Goal: Share content: Share content

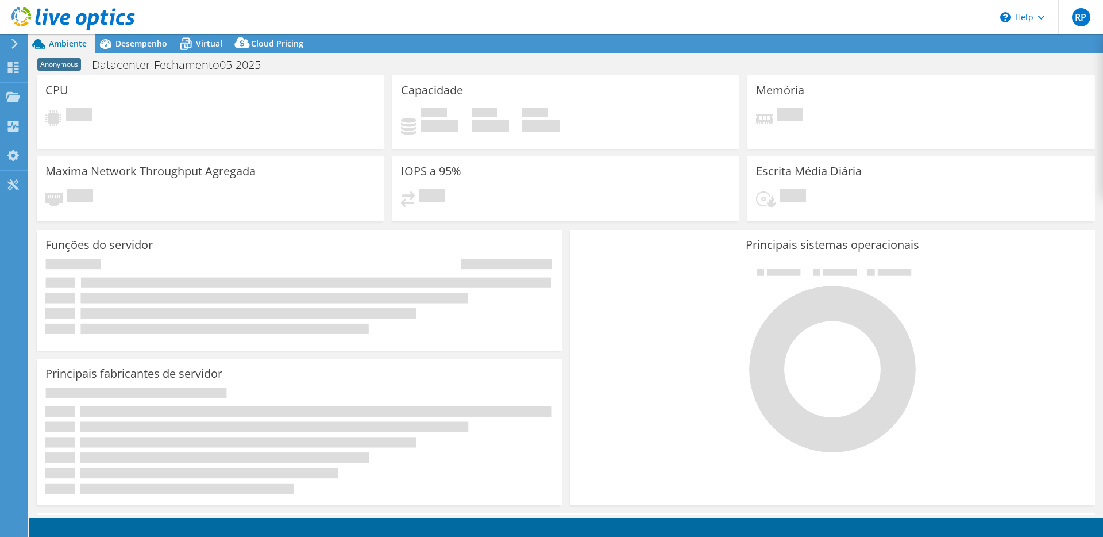
select select "USD"
select select "SouthAmerica"
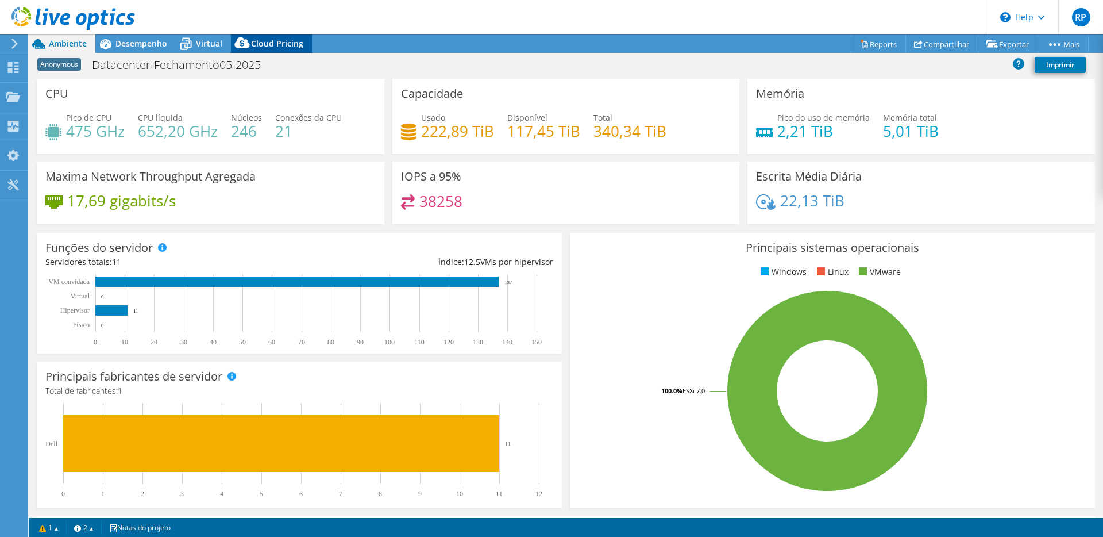
click at [299, 43] on span "Cloud Pricing" at bounding box center [277, 43] width 52 height 11
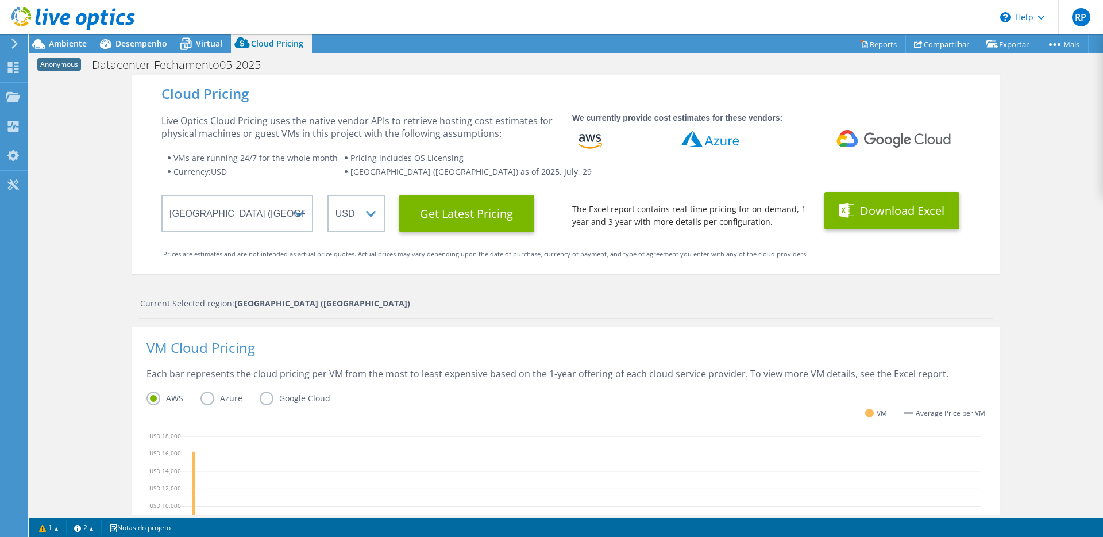
click at [912, 208] on button "Download Excel" at bounding box center [891, 210] width 135 height 37
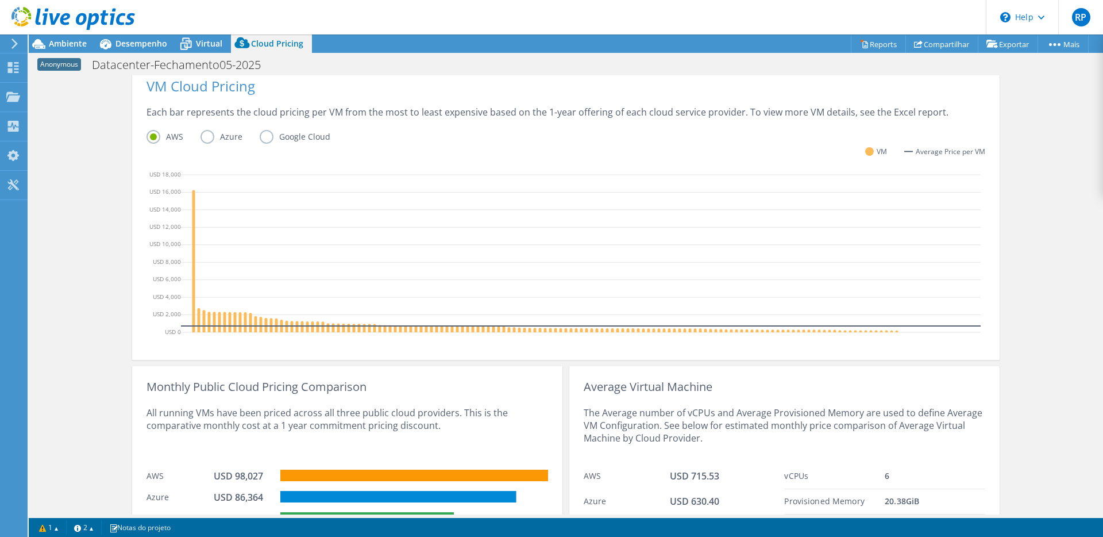
scroll to position [98, 0]
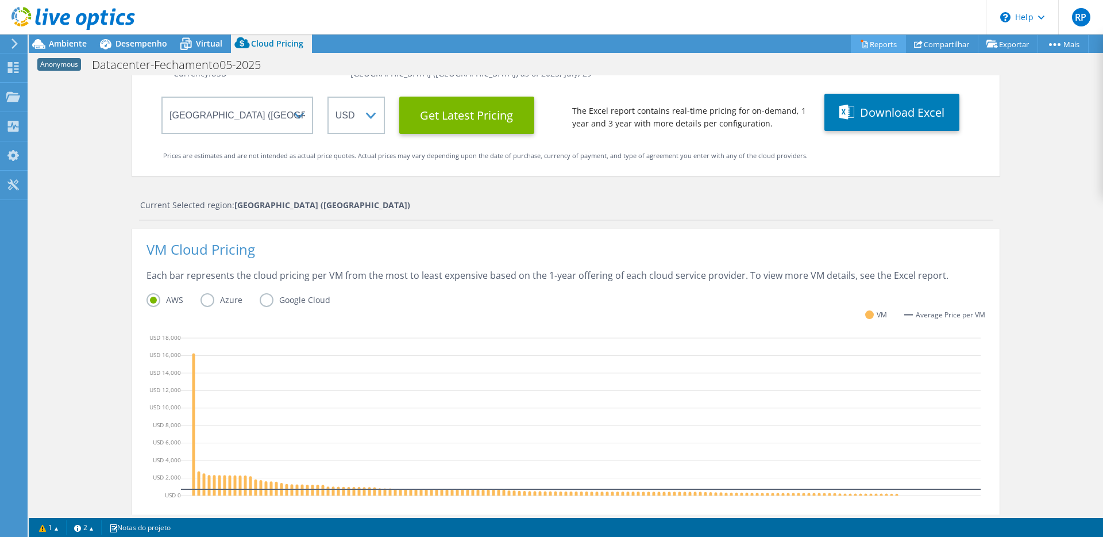
click at [875, 43] on link "Reports" at bounding box center [878, 44] width 55 height 18
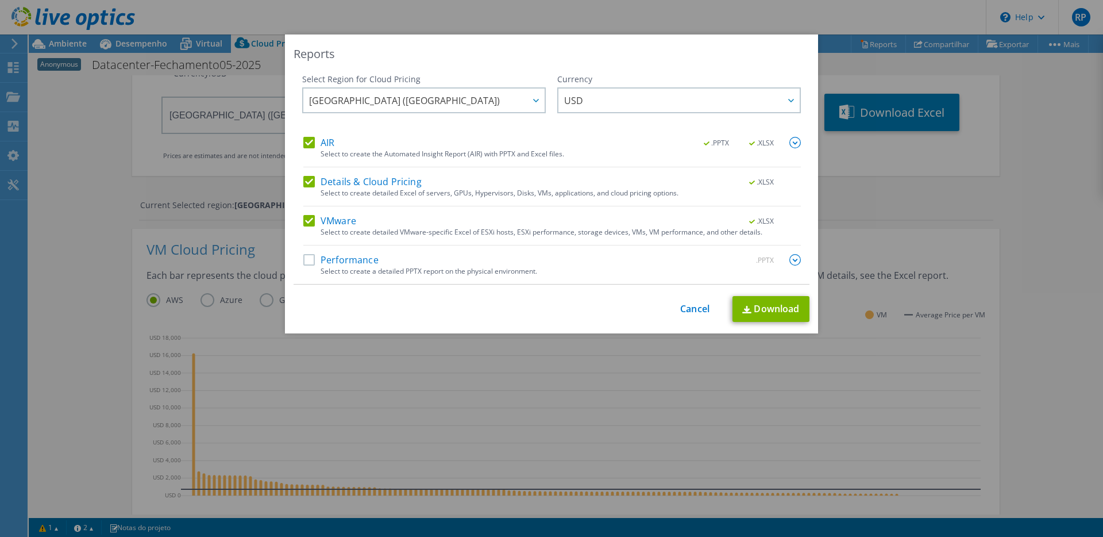
click at [303, 261] on label "Performance" at bounding box center [340, 259] width 75 height 11
click at [0, 0] on input "Performance" at bounding box center [0, 0] width 0 height 0
click at [792, 260] on img at bounding box center [794, 259] width 11 height 11
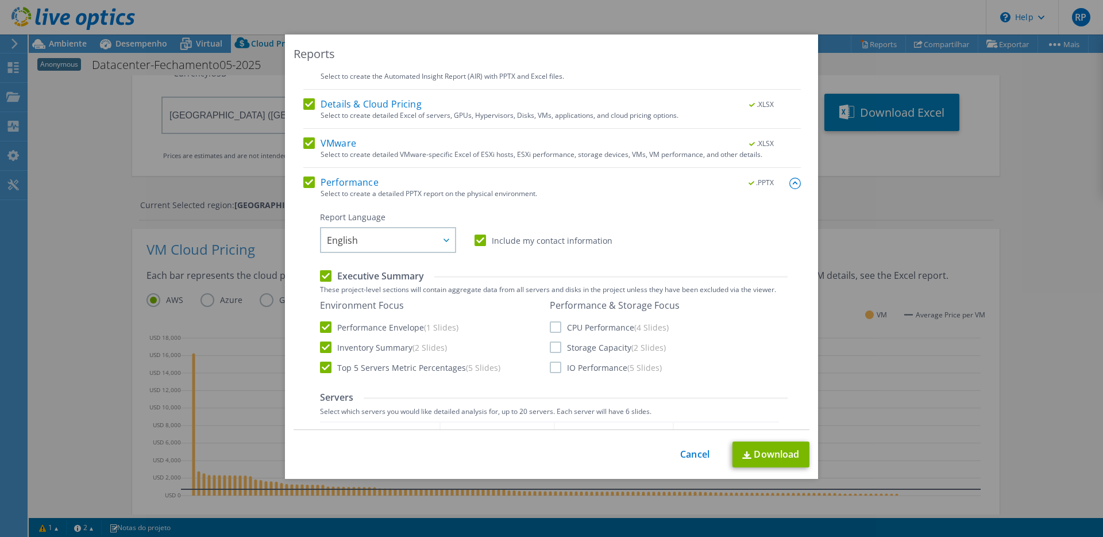
scroll to position [92, 0]
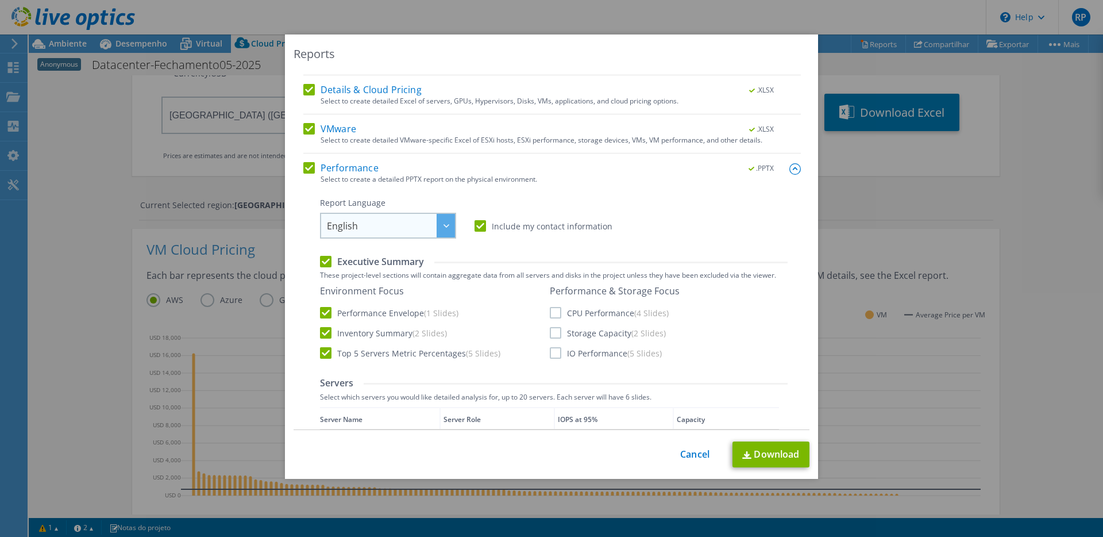
click at [441, 227] on div at bounding box center [446, 226] width 18 height 24
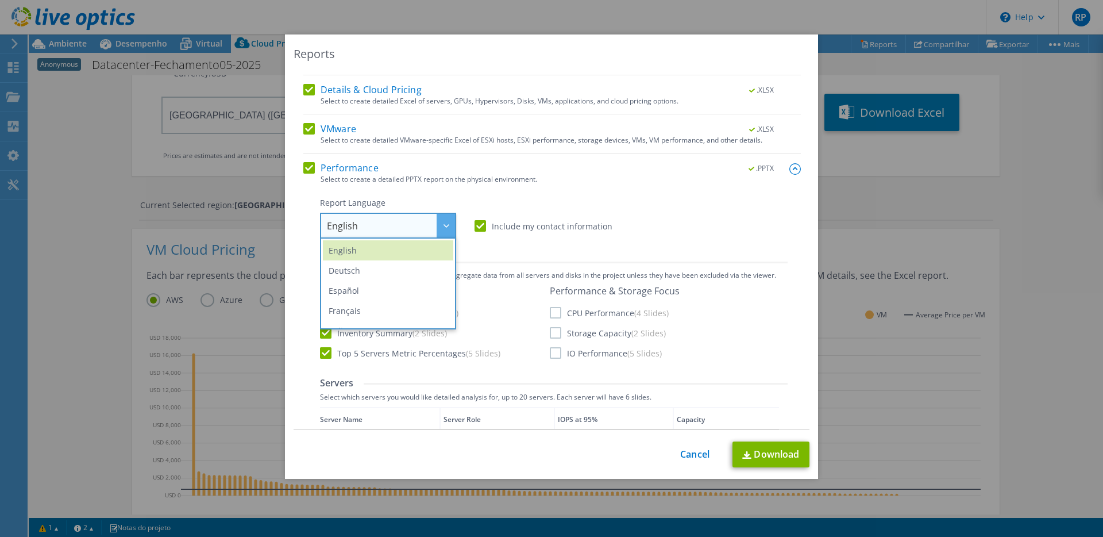
click at [441, 227] on div at bounding box center [446, 226] width 18 height 24
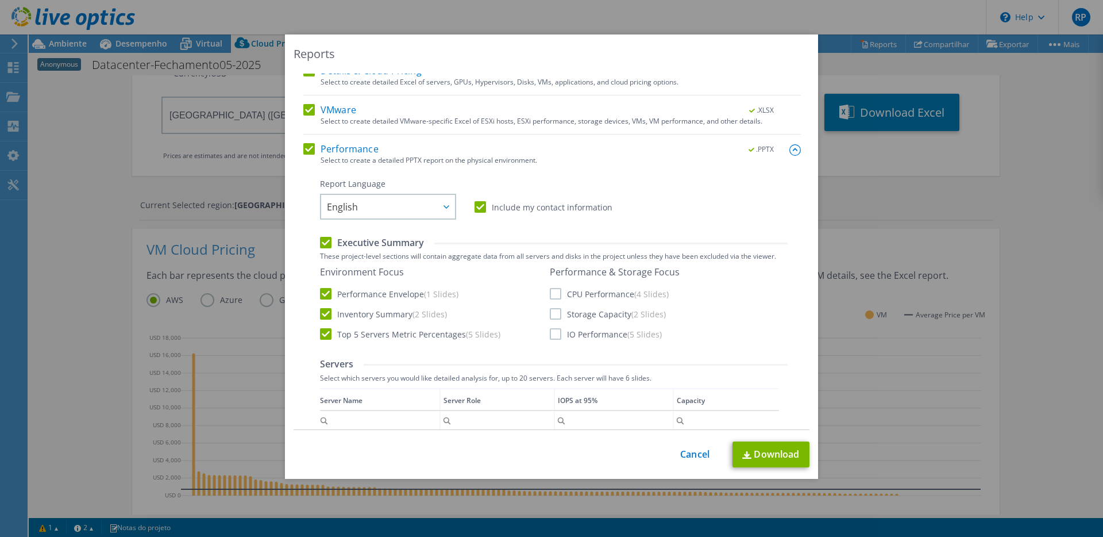
scroll to position [122, 0]
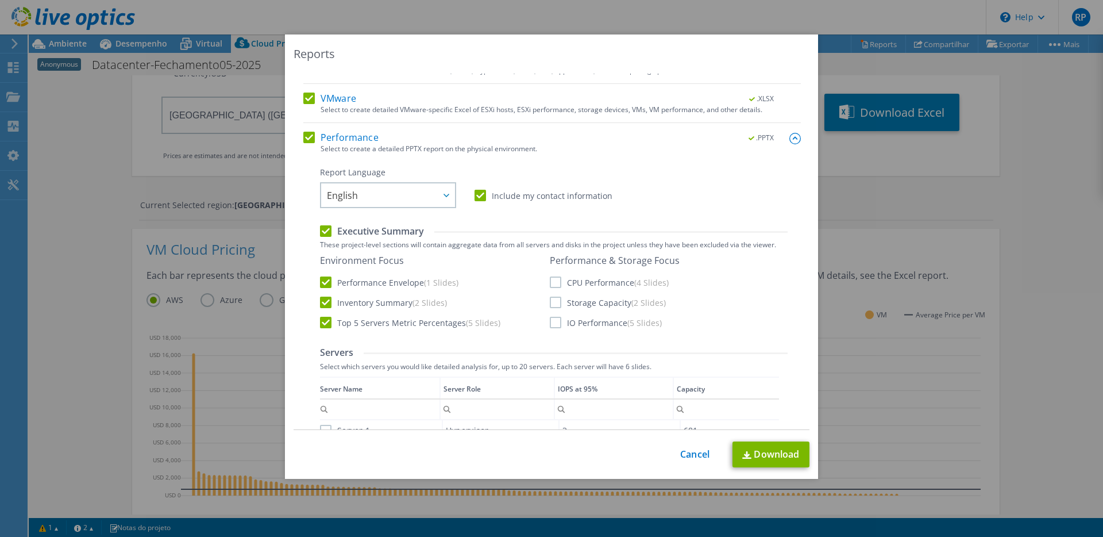
click at [552, 290] on div "Performance & Storage Focus CPU Performance (4 Slides) Storage Capacity (2 Slid…" at bounding box center [615, 291] width 130 height 74
click at [550, 284] on label "CPU Performance (4 Slides)" at bounding box center [609, 281] width 119 height 11
click at [0, 0] on input "CPU Performance (4 Slides)" at bounding box center [0, 0] width 0 height 0
click at [550, 301] on label "Storage Capacity (2 Slides)" at bounding box center [608, 301] width 116 height 11
click at [0, 0] on input "Storage Capacity (2 Slides)" at bounding box center [0, 0] width 0 height 0
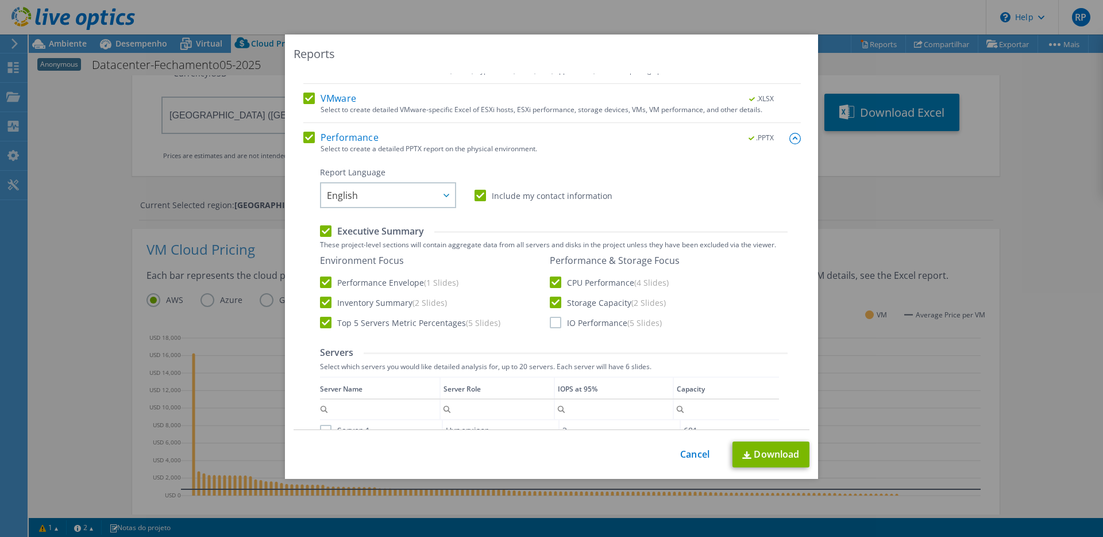
click at [552, 322] on label "IO Performance (5 Slides)" at bounding box center [606, 322] width 112 height 11
click at [0, 0] on input "IO Performance (5 Slides)" at bounding box center [0, 0] width 0 height 0
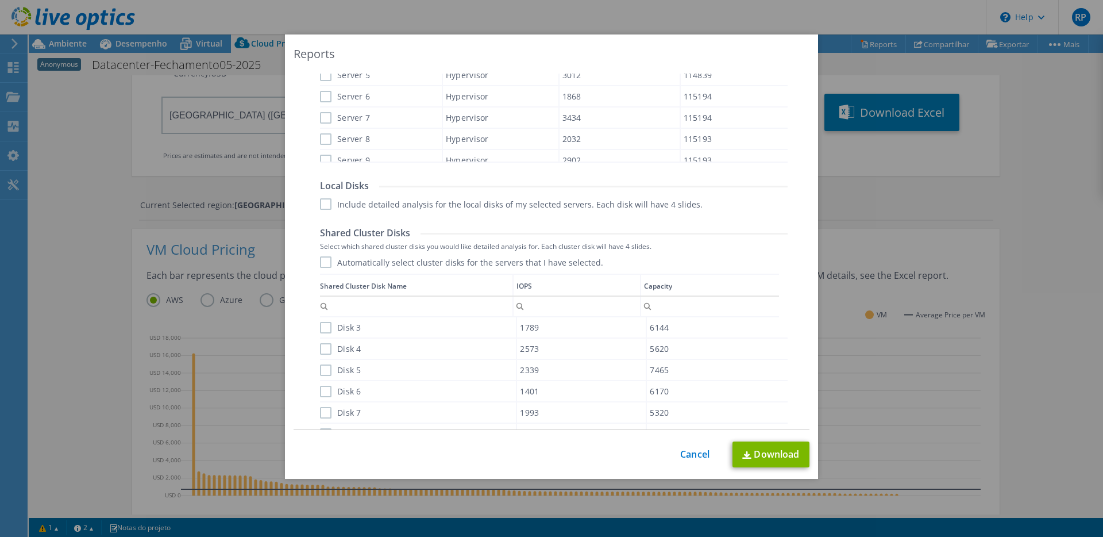
scroll to position [588, 0]
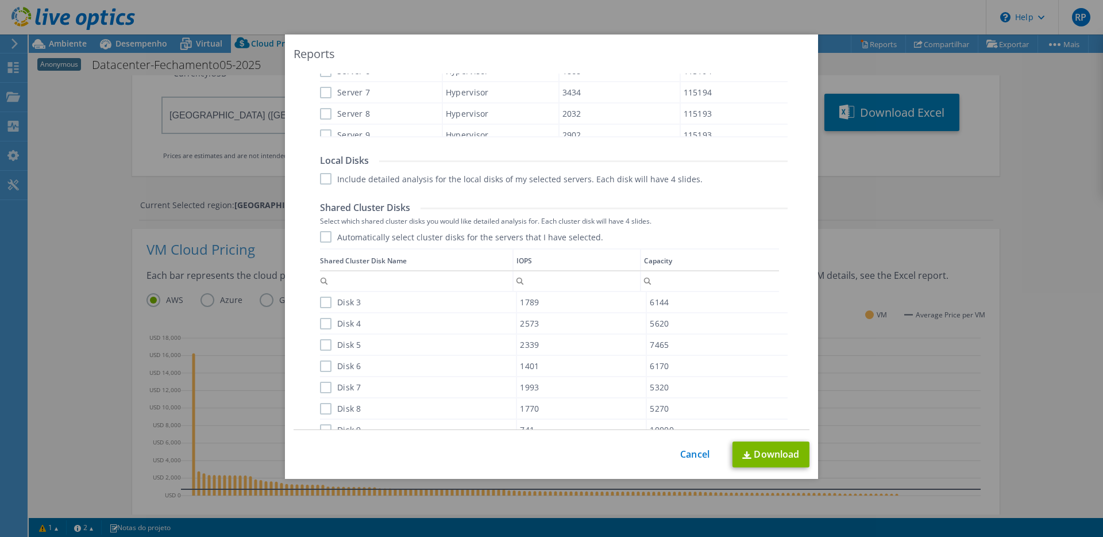
click at [323, 237] on label "Automatically select cluster disks for the servers that I have selected." at bounding box center [461, 236] width 283 height 11
click at [0, 0] on input "Automatically select cluster disks for the servers that I have selected." at bounding box center [0, 0] width 0 height 0
click at [326, 176] on label "Include detailed analysis for the local disks of my selected servers. Each disk…" at bounding box center [511, 178] width 383 height 11
click at [0, 0] on input "Include detailed analysis for the local disks of my selected servers. Each disk…" at bounding box center [0, 0] width 0 height 0
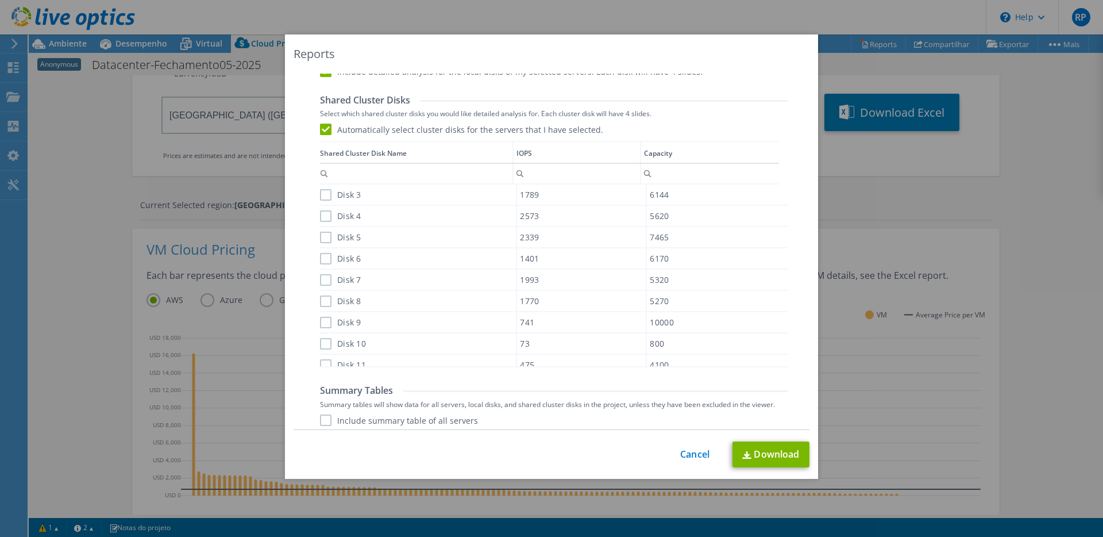
scroll to position [740, 0]
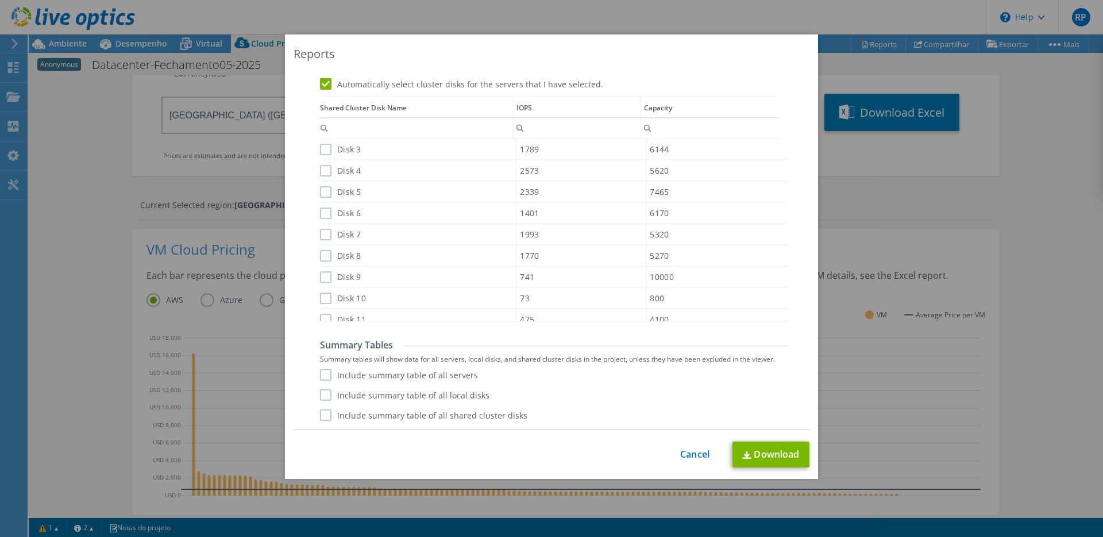
click at [320, 372] on label "Include summary table of all servers" at bounding box center [399, 374] width 158 height 11
click at [0, 0] on input "Include summary table of all servers" at bounding box center [0, 0] width 0 height 0
click at [322, 395] on label "Include summary table of all local disks" at bounding box center [404, 394] width 169 height 11
click at [0, 0] on input "Include summary table of all local disks" at bounding box center [0, 0] width 0 height 0
click at [321, 412] on label "Include summary table of all shared cluster disks" at bounding box center [423, 414] width 207 height 11
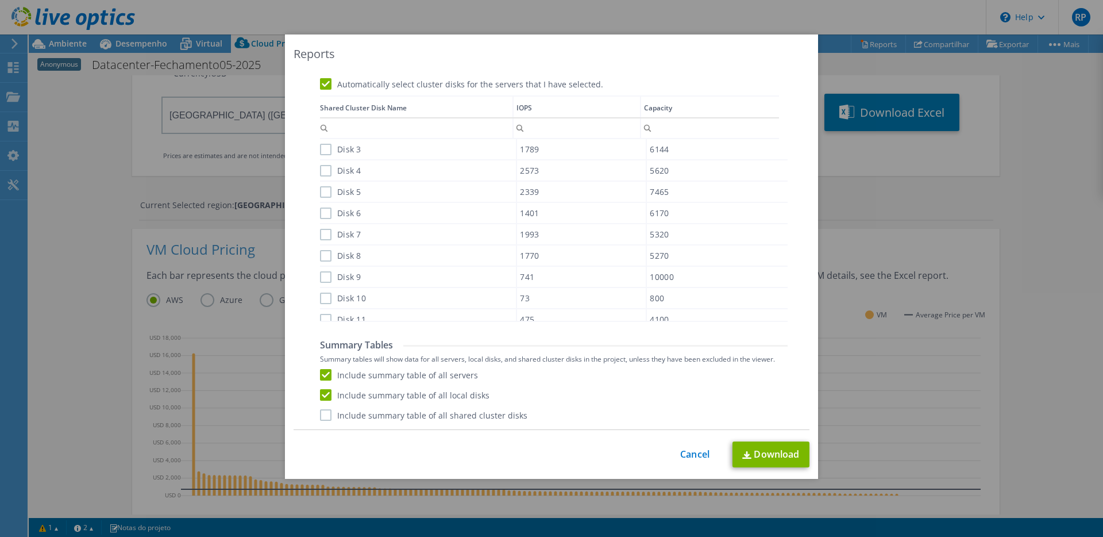
click at [0, 0] on input "Include summary table of all shared cluster disks" at bounding box center [0, 0] width 0 height 0
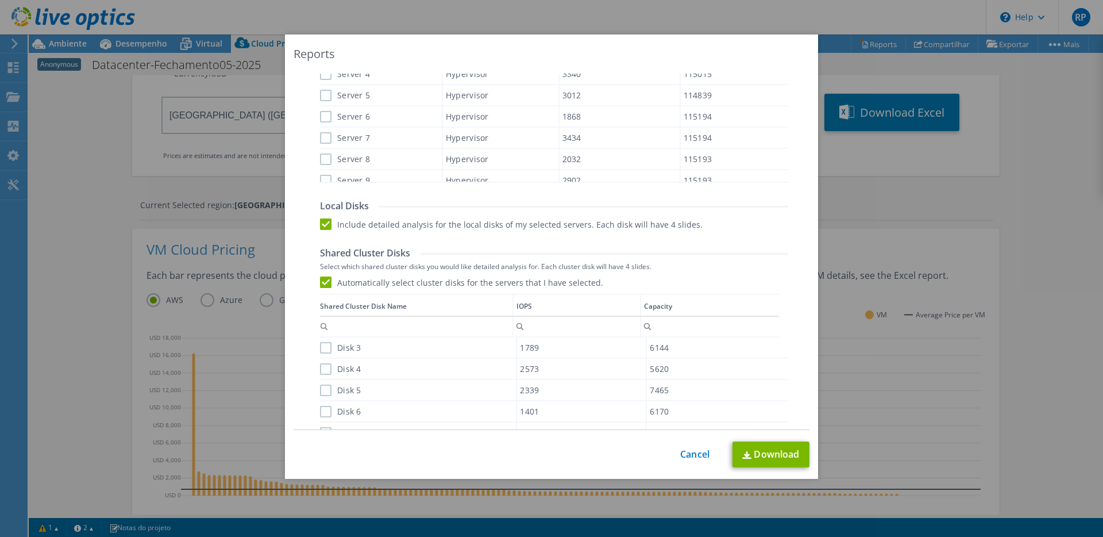
scroll to position [0, 0]
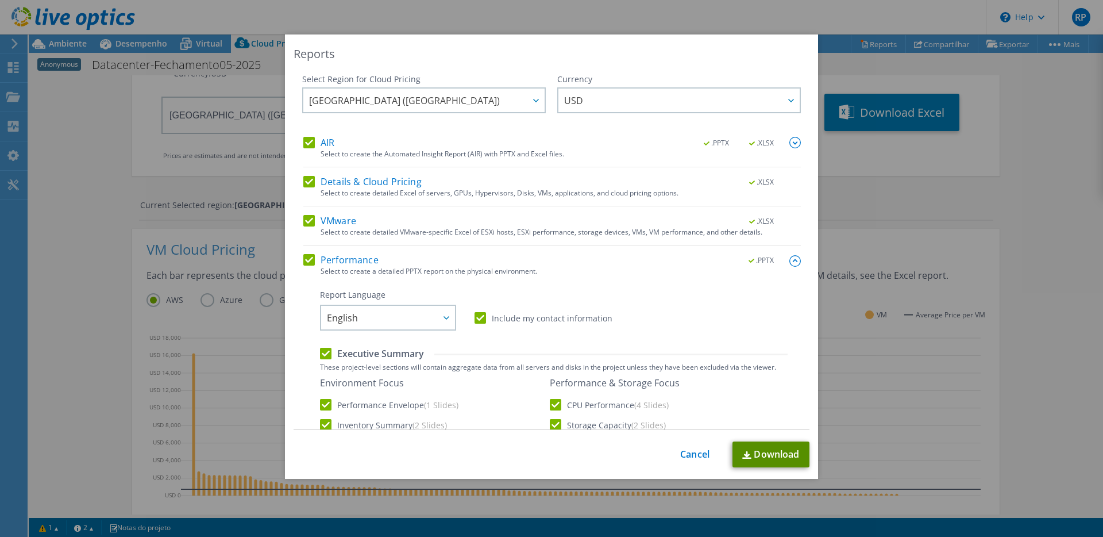
click at [791, 456] on link "Download" at bounding box center [770, 454] width 77 height 26
click at [137, 216] on div "Reports Select Region for Cloud Pricing Asia Pacific ([GEOGRAPHIC_DATA]) [GEOGR…" at bounding box center [551, 268] width 1103 height 468
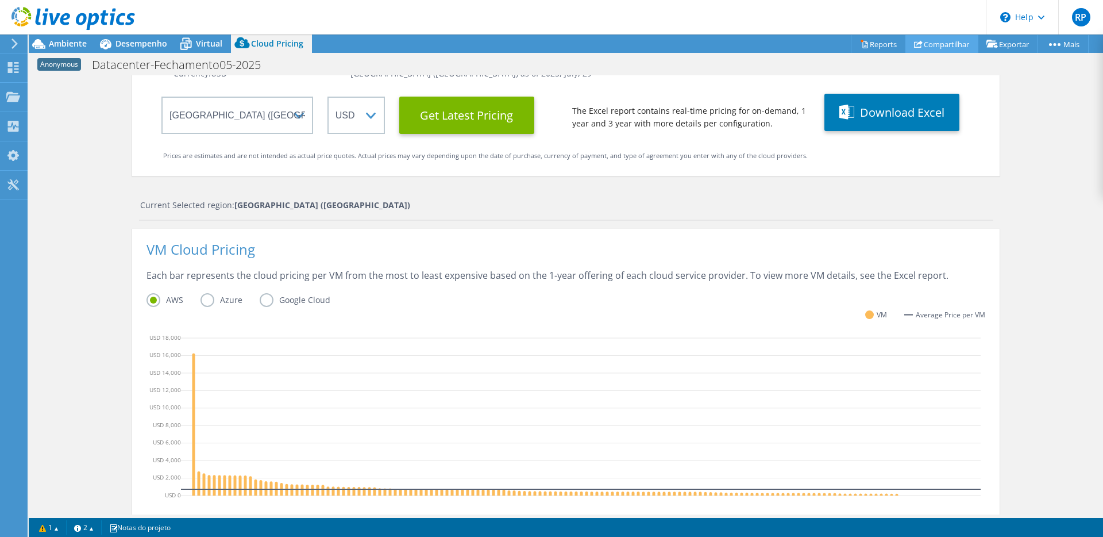
click at [935, 44] on link "Compartilhar" at bounding box center [941, 44] width 73 height 18
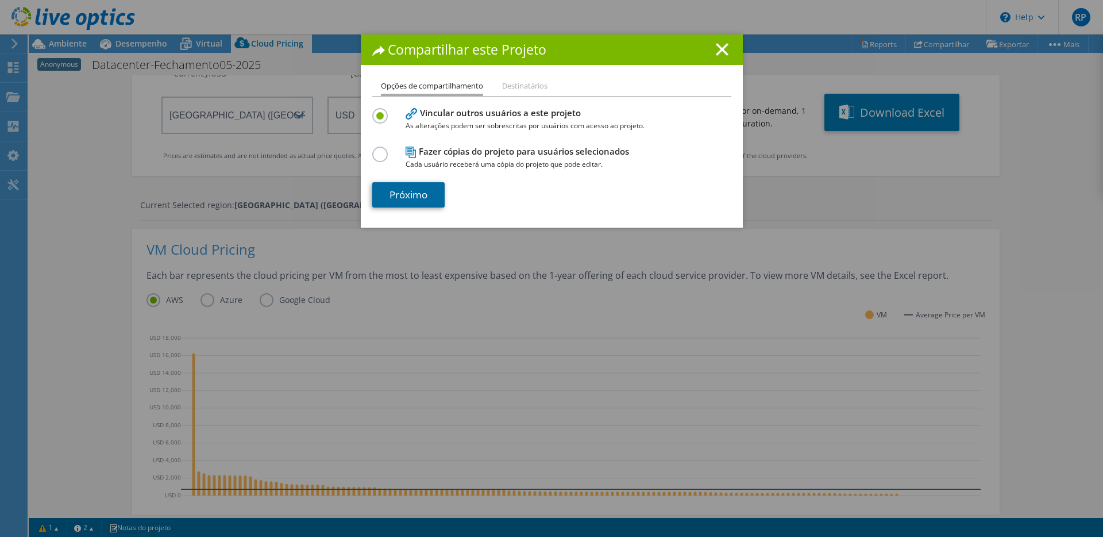
click at [419, 192] on link "Próximo" at bounding box center [408, 194] width 72 height 25
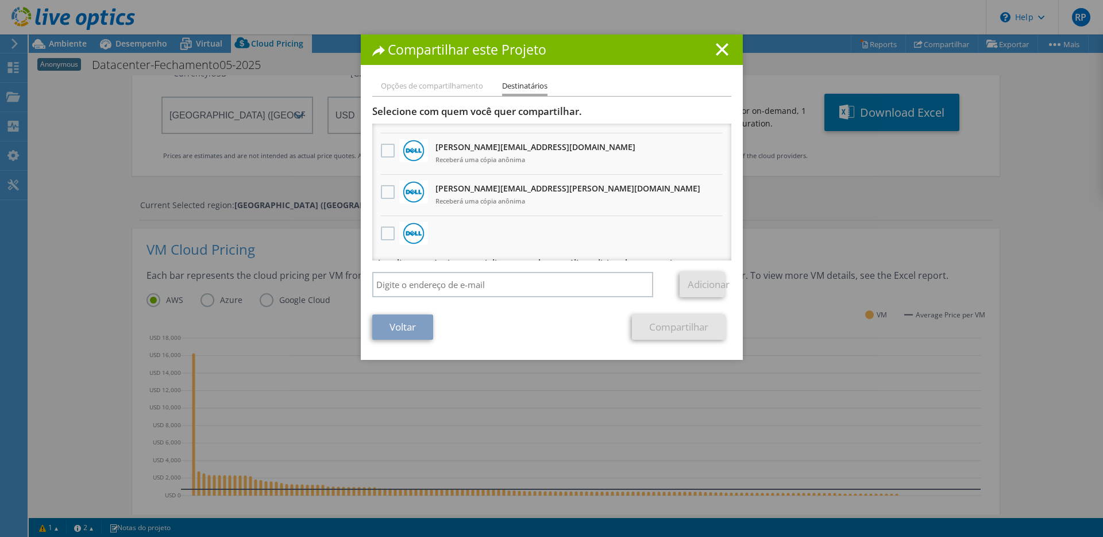
scroll to position [338, 0]
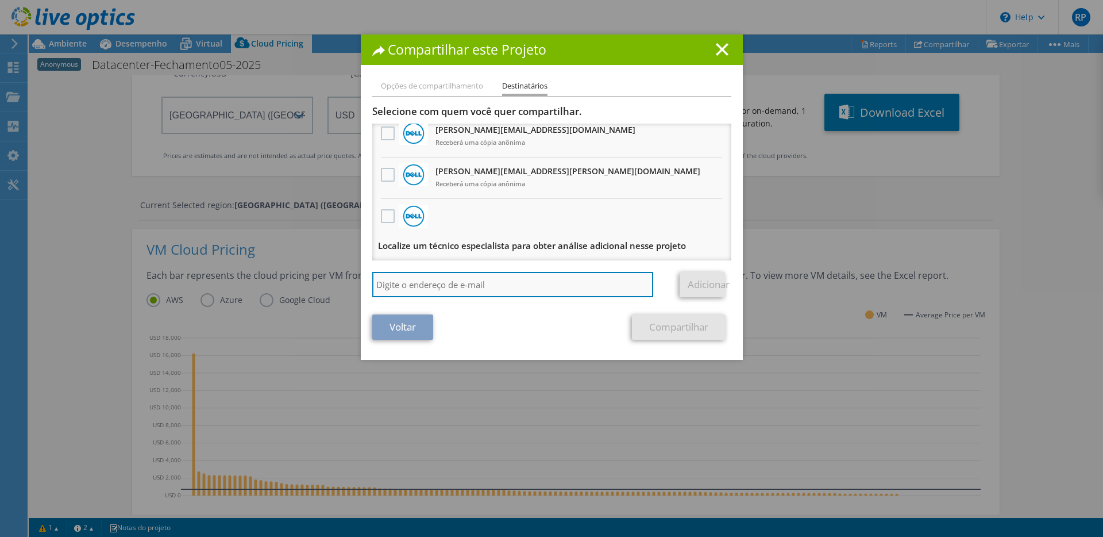
click at [524, 283] on input "search" at bounding box center [512, 284] width 281 height 25
type input "[EMAIL_ADDRESS][DOMAIN_NAME]"
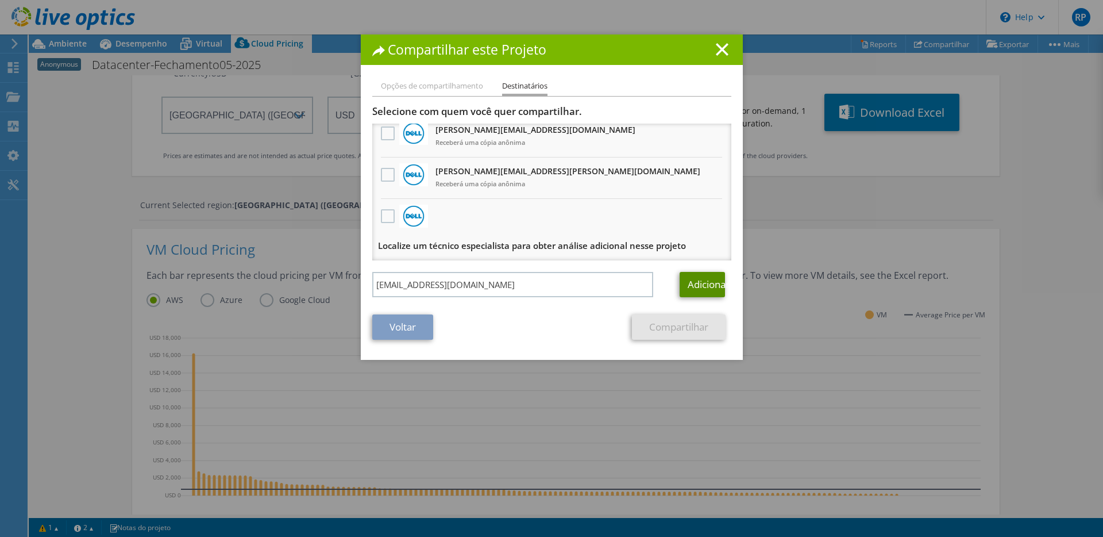
click at [704, 281] on link "Adicionar" at bounding box center [702, 284] width 45 height 25
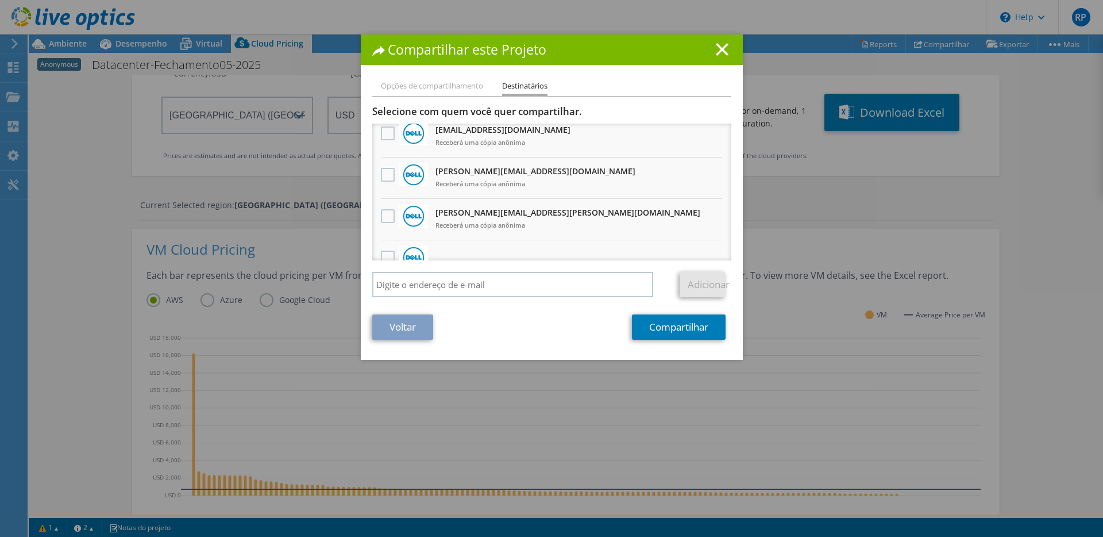
scroll to position [380, 0]
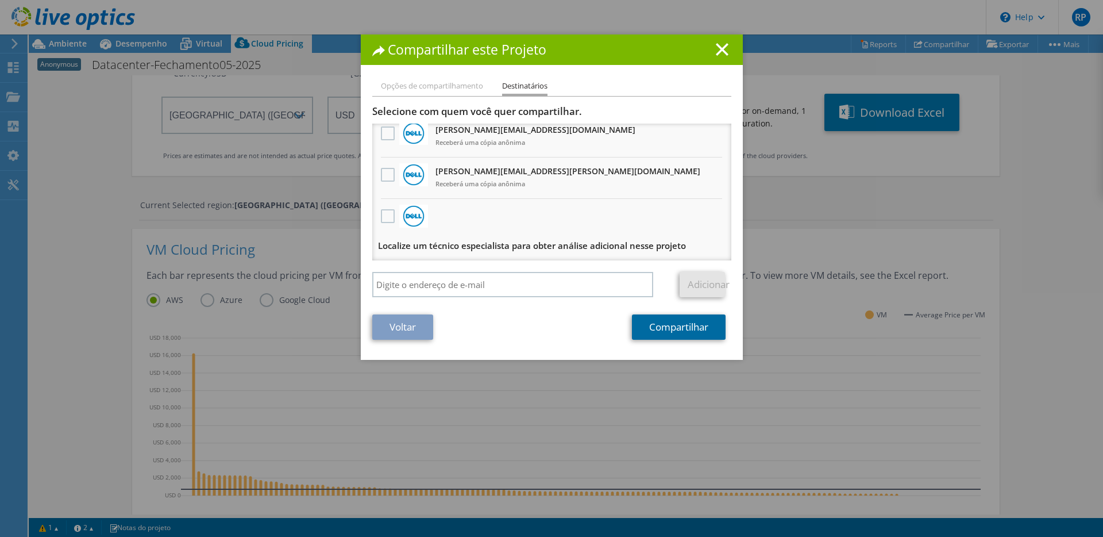
click at [673, 324] on link "Compartilhar" at bounding box center [679, 326] width 94 height 25
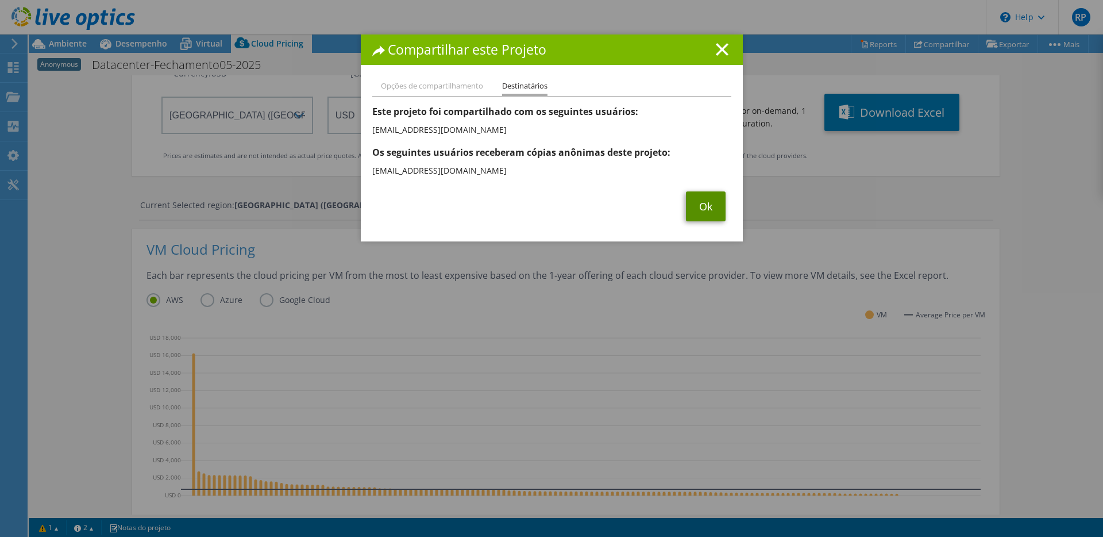
click at [712, 210] on link "Ok" at bounding box center [706, 206] width 40 height 30
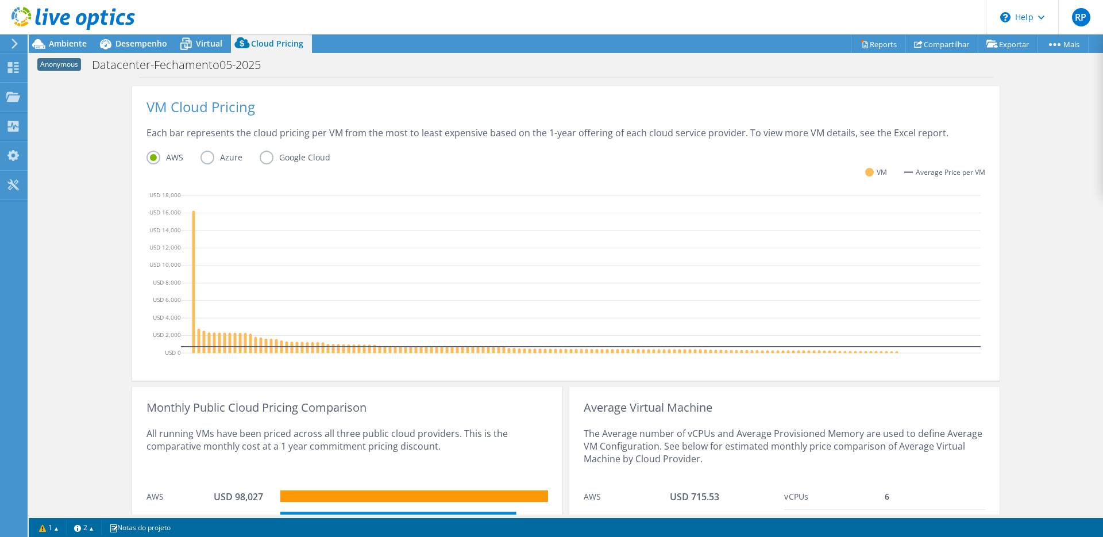
scroll to position [243, 0]
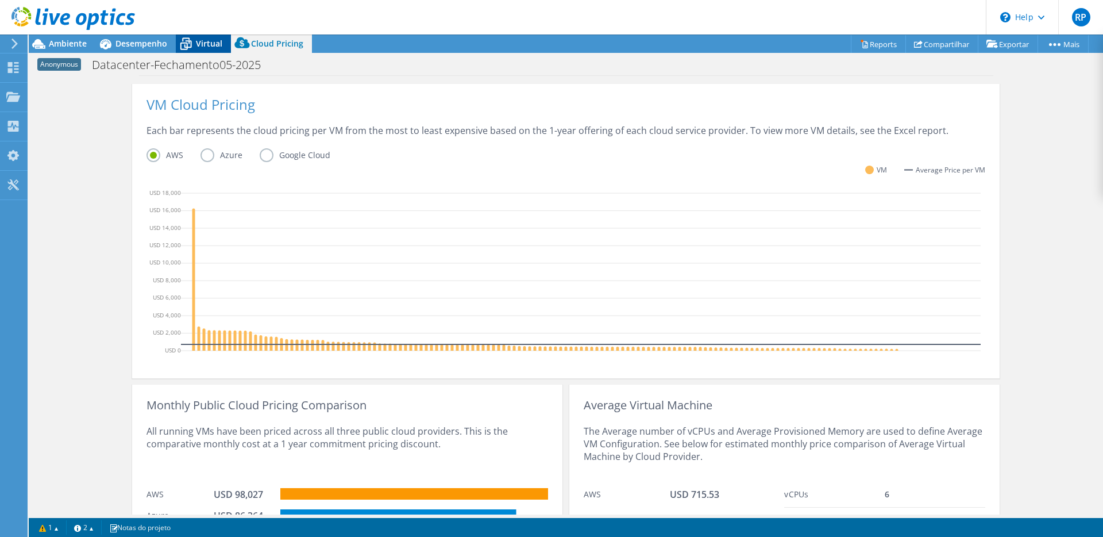
click at [207, 45] on span "Virtual" at bounding box center [209, 43] width 26 height 11
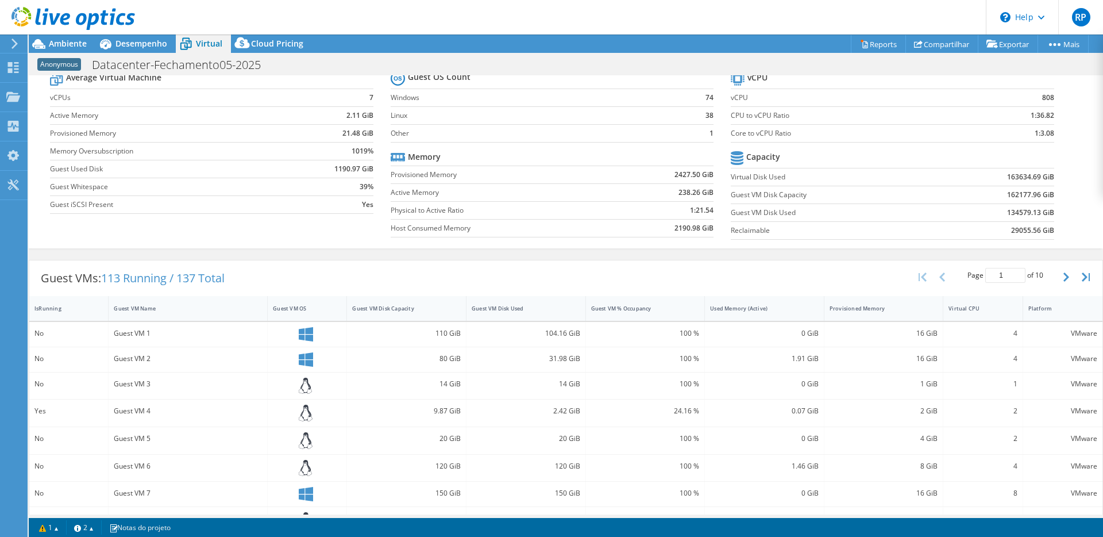
scroll to position [0, 0]
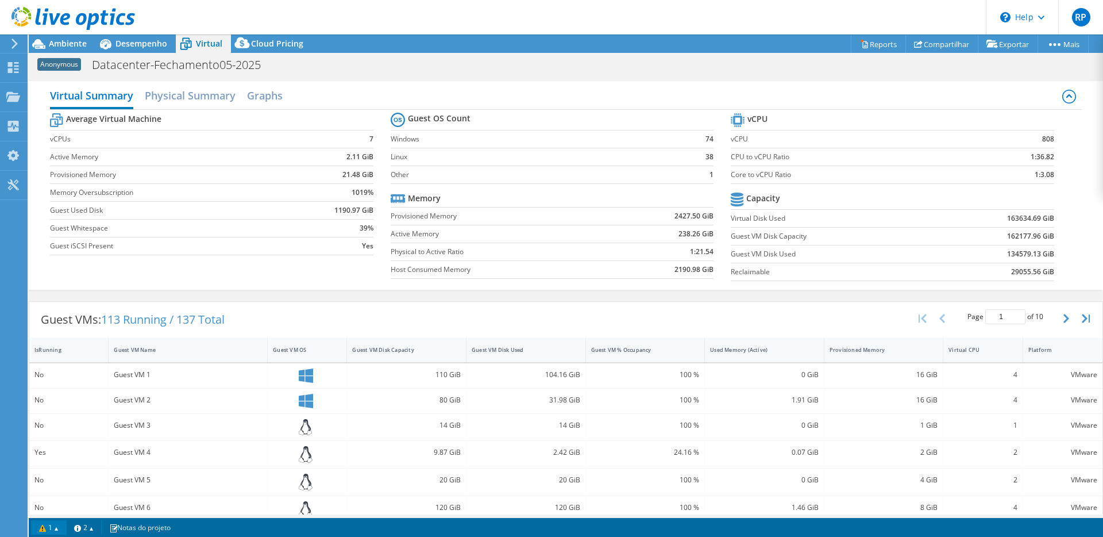
click at [53, 531] on link "1" at bounding box center [49, 527] width 36 height 14
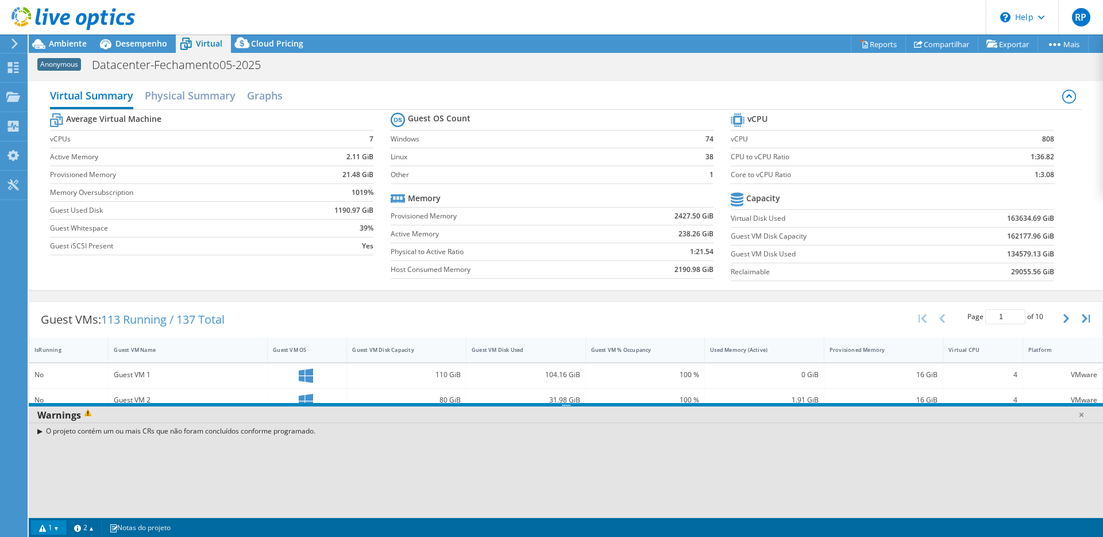
click at [53, 531] on link "1" at bounding box center [49, 527] width 36 height 14
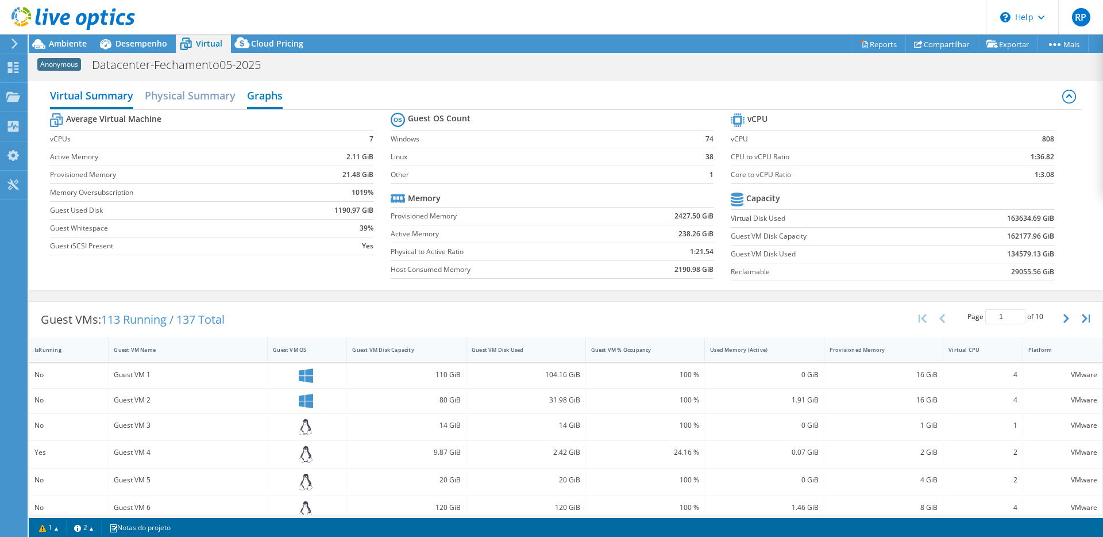
click at [261, 92] on h2 "Graphs" at bounding box center [265, 96] width 36 height 25
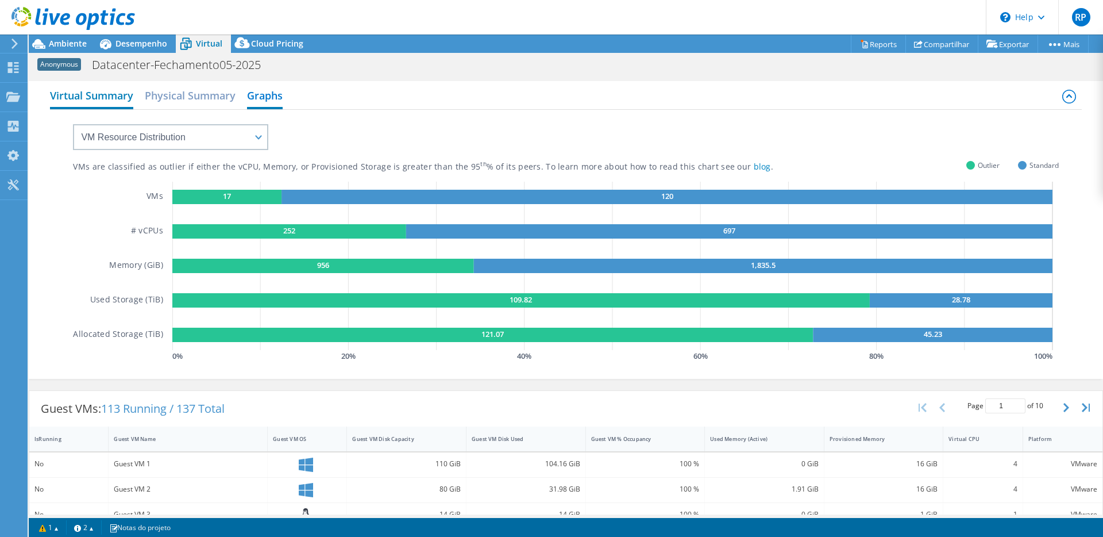
click at [83, 98] on h2 "Virtual Summary" at bounding box center [91, 96] width 83 height 25
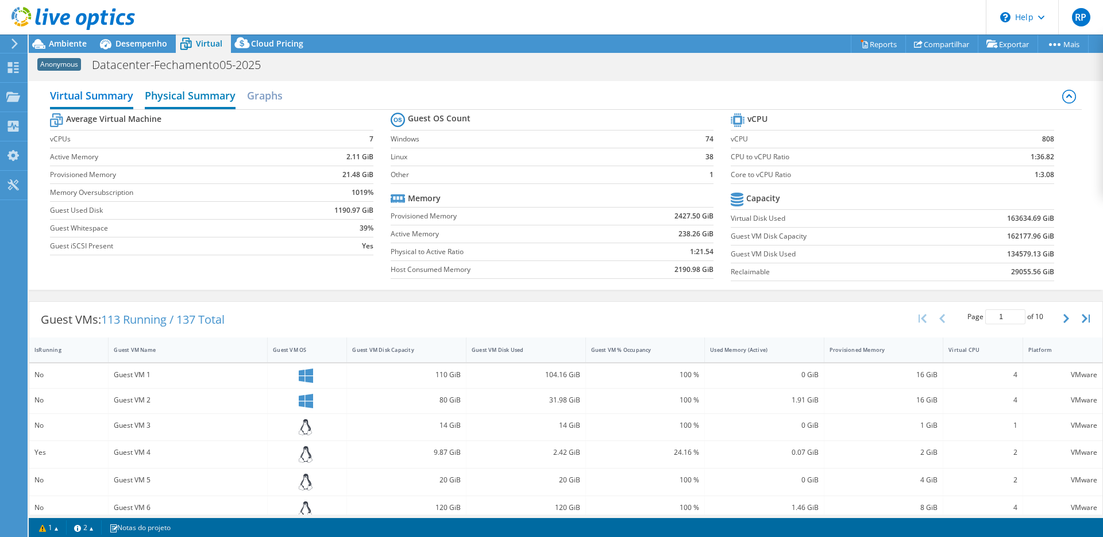
click at [178, 98] on h2 "Physical Summary" at bounding box center [190, 96] width 91 height 25
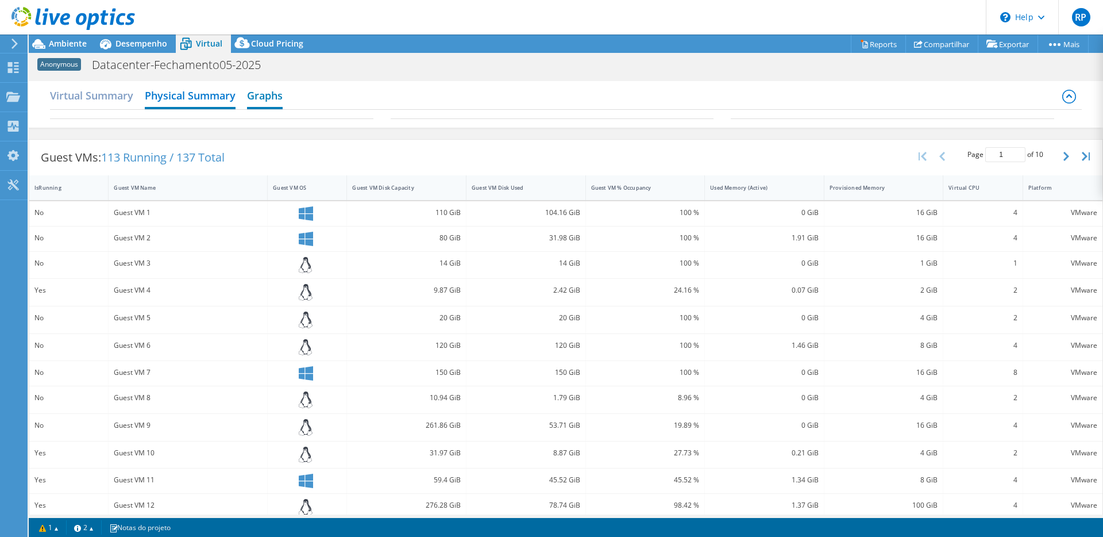
click at [268, 97] on h2 "Graphs" at bounding box center [265, 96] width 36 height 25
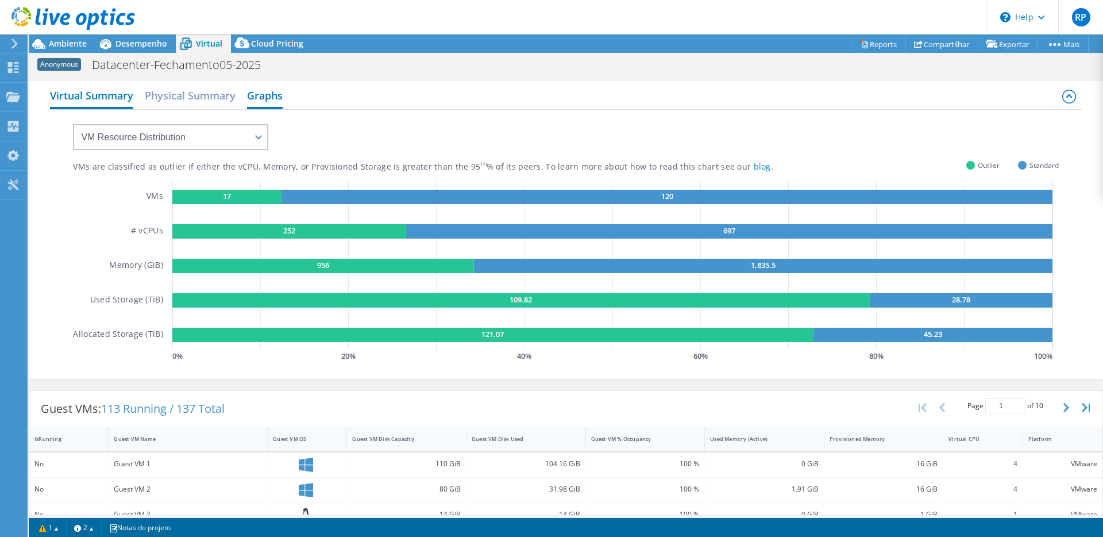
click at [102, 99] on h2 "Virtual Summary" at bounding box center [91, 96] width 83 height 25
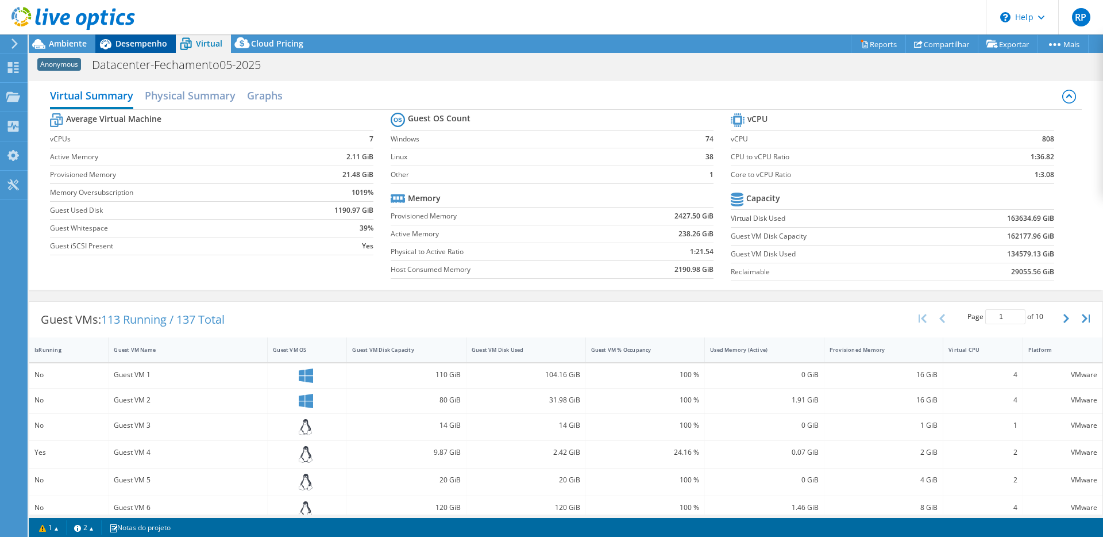
click at [127, 44] on span "Desempenho" at bounding box center [141, 43] width 52 height 11
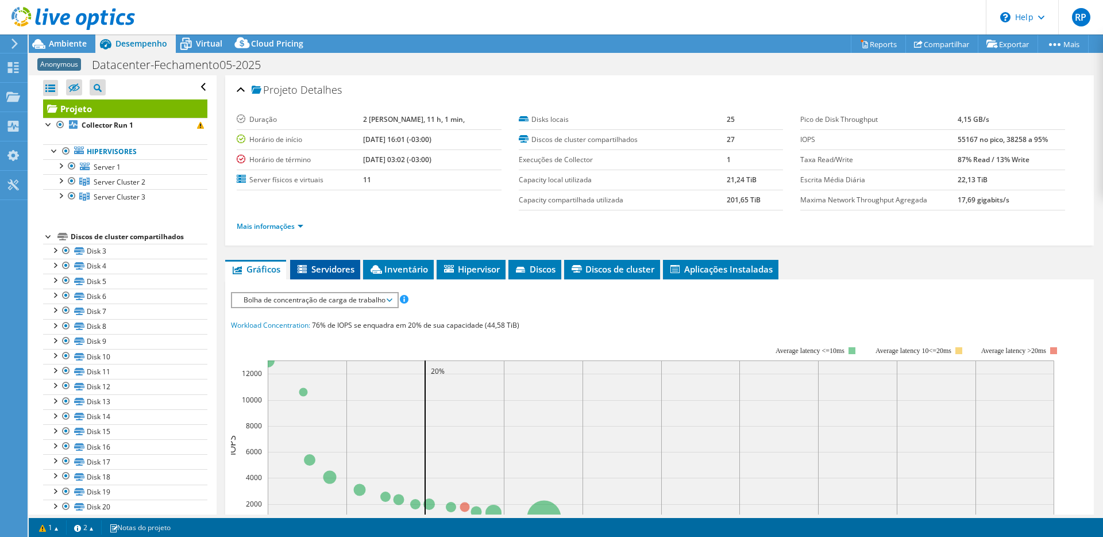
click at [320, 271] on span "Servidores" at bounding box center [325, 268] width 59 height 11
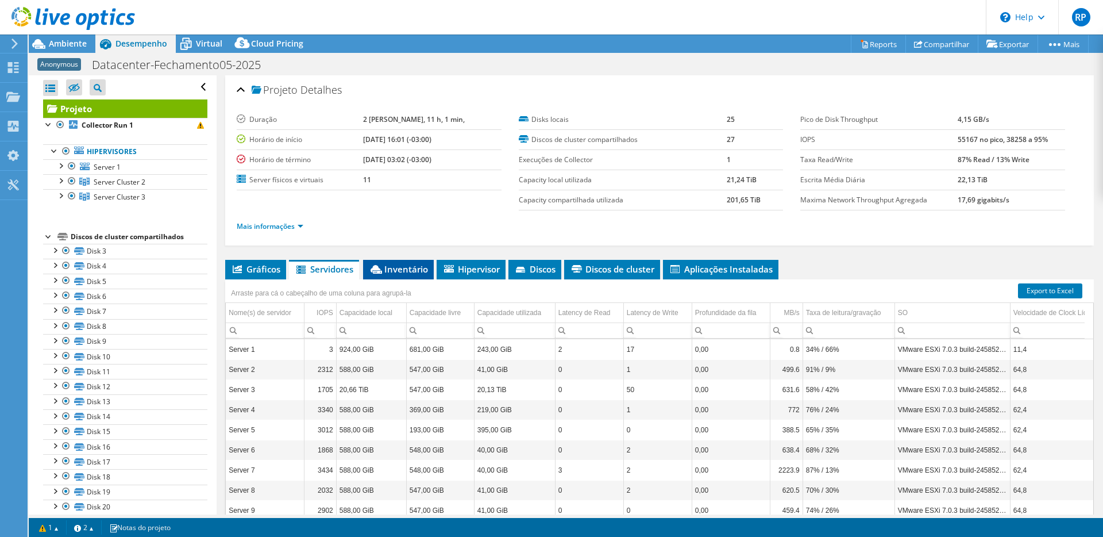
click at [398, 269] on span "Inventário" at bounding box center [398, 268] width 59 height 11
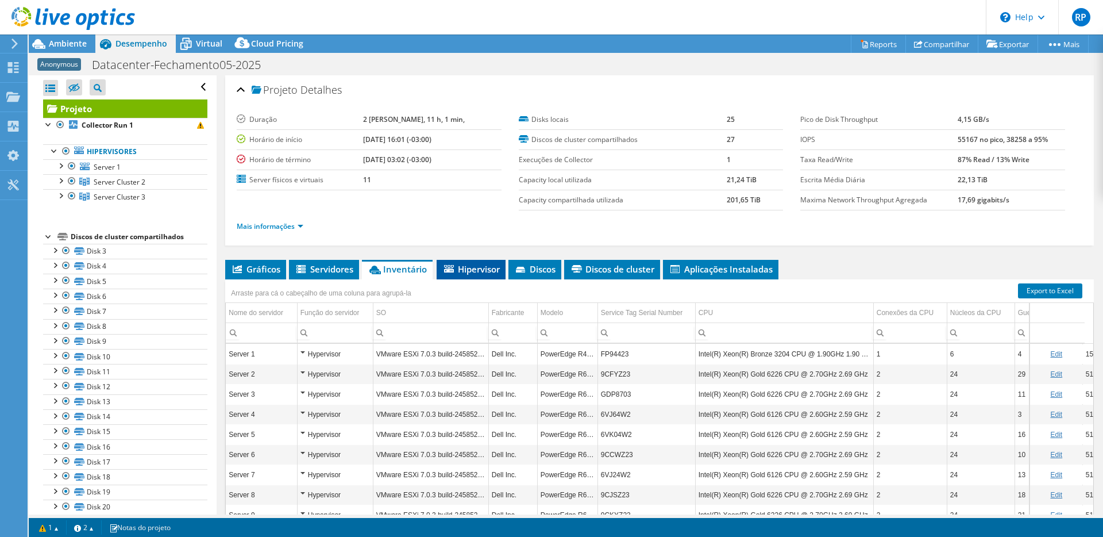
click at [463, 267] on span "Hipervisor" at bounding box center [470, 268] width 57 height 11
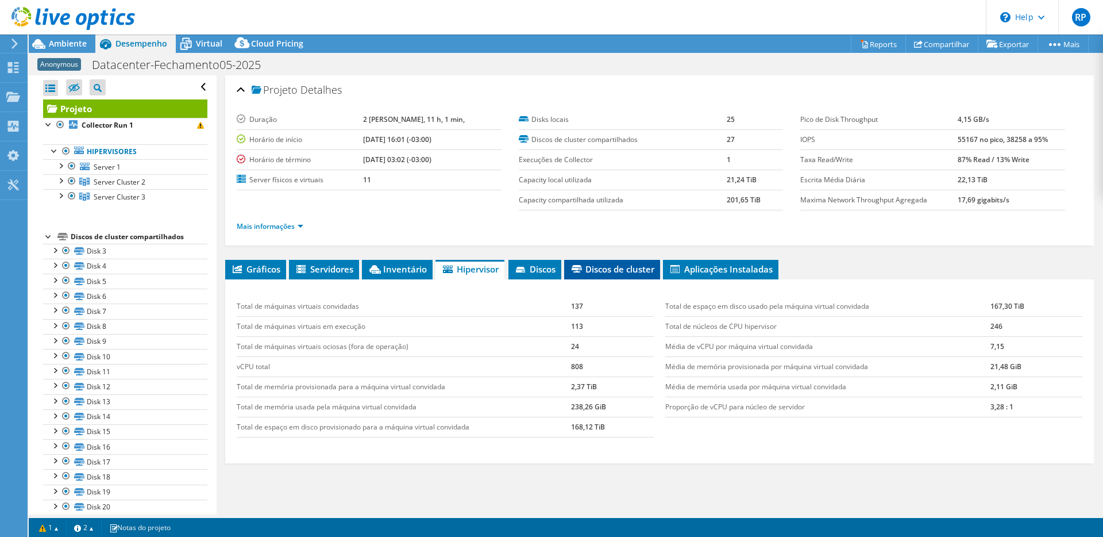
click at [589, 265] on span "Discos de cluster" at bounding box center [612, 268] width 84 height 11
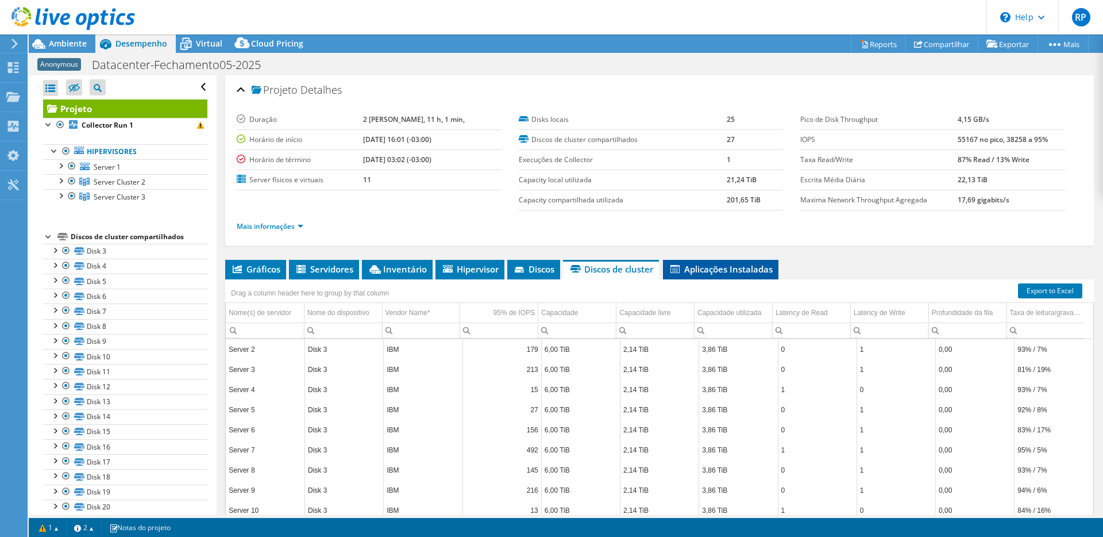
click at [724, 269] on span "Aplicações Instaladas" at bounding box center [721, 268] width 104 height 11
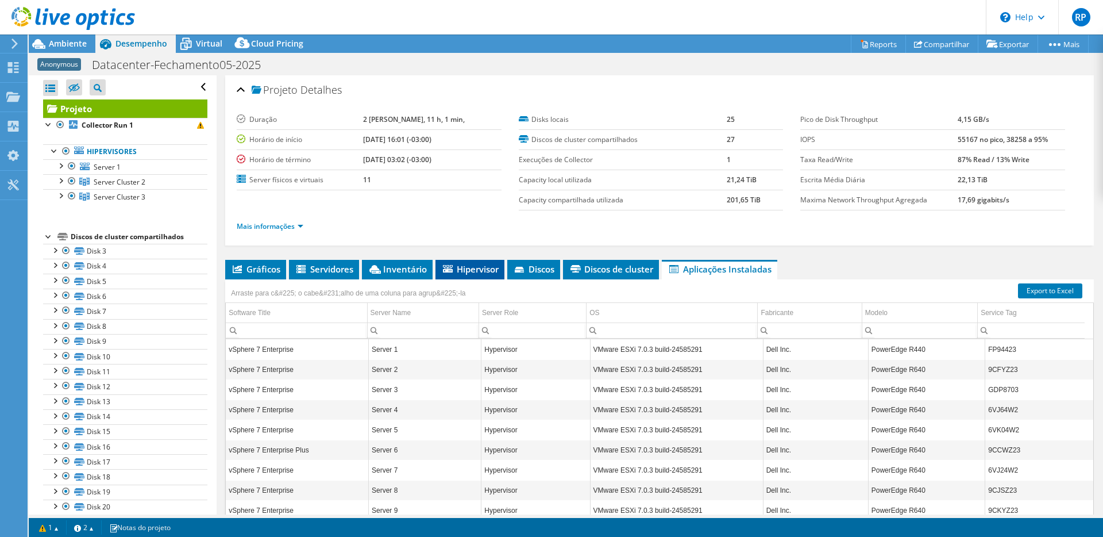
click at [473, 271] on span "Hipervisor" at bounding box center [469, 268] width 57 height 11
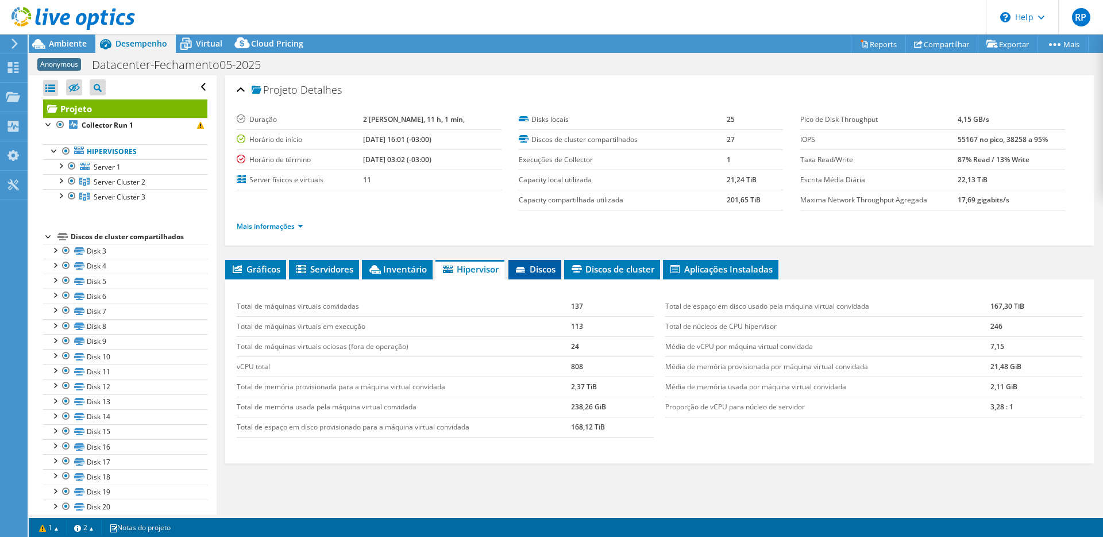
click at [537, 270] on span "Discos" at bounding box center [534, 268] width 41 height 11
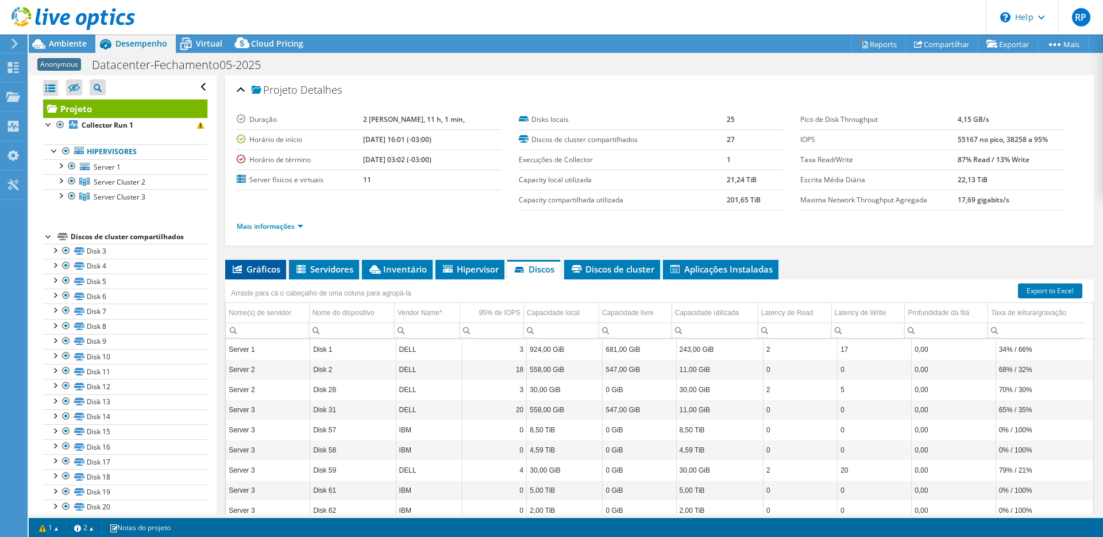
click at [263, 267] on span "Gráficos" at bounding box center [255, 268] width 49 height 11
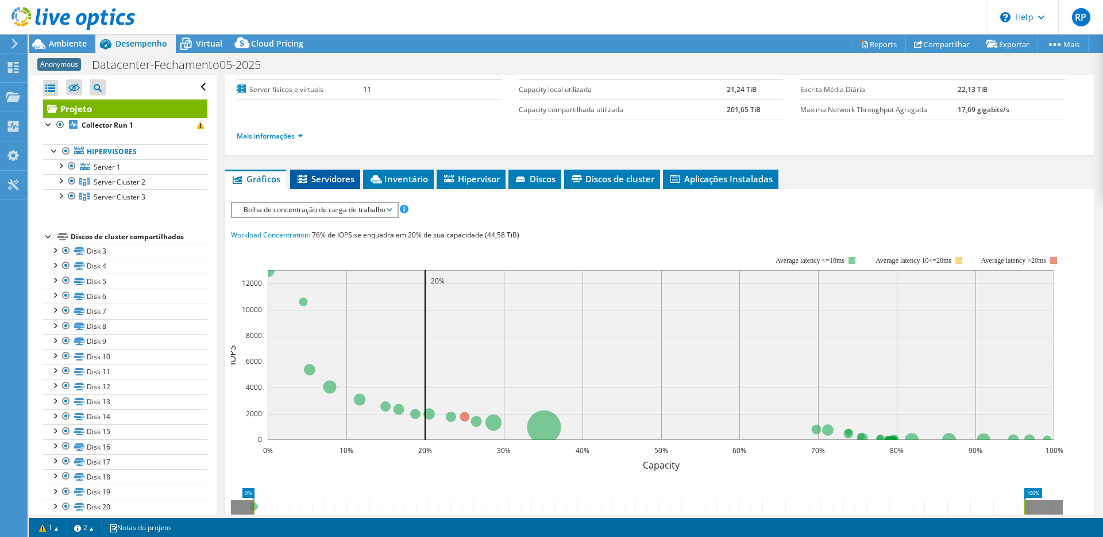
click at [330, 169] on li "Servidores" at bounding box center [325, 179] width 70 height 20
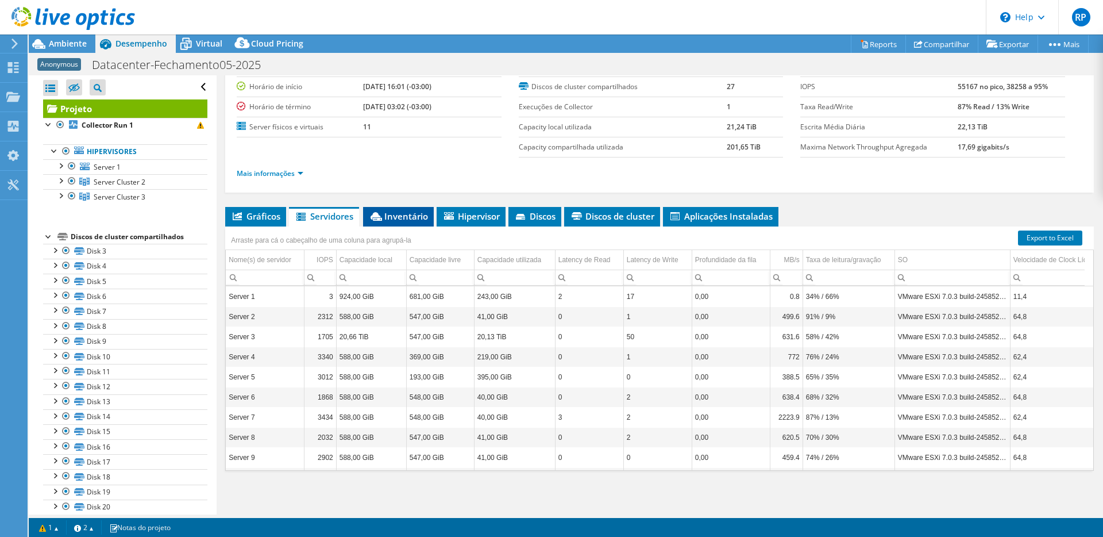
click at [427, 215] on span "Inventário" at bounding box center [398, 215] width 59 height 11
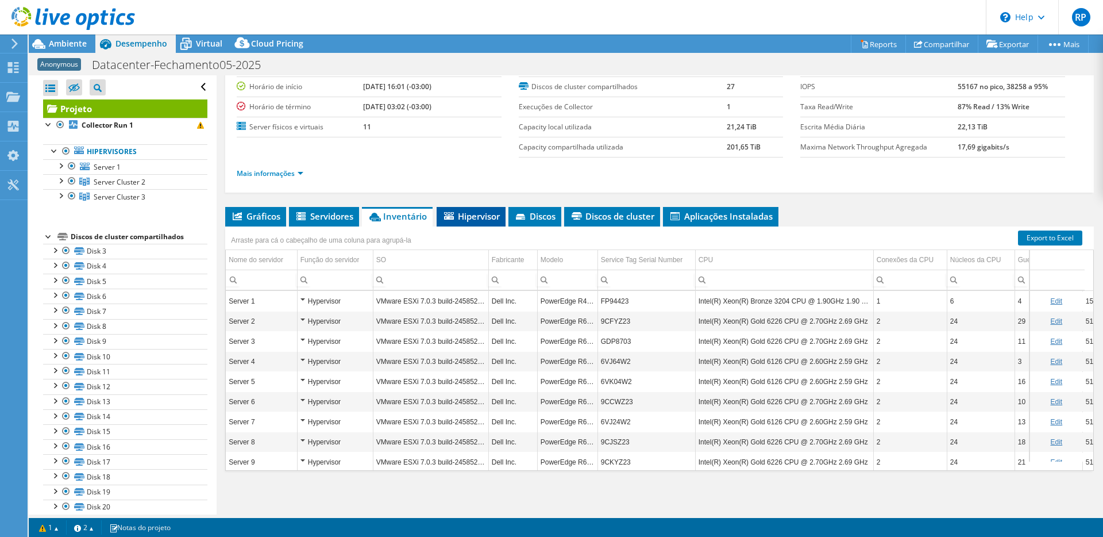
click at [479, 213] on span "Hipervisor" at bounding box center [470, 215] width 57 height 11
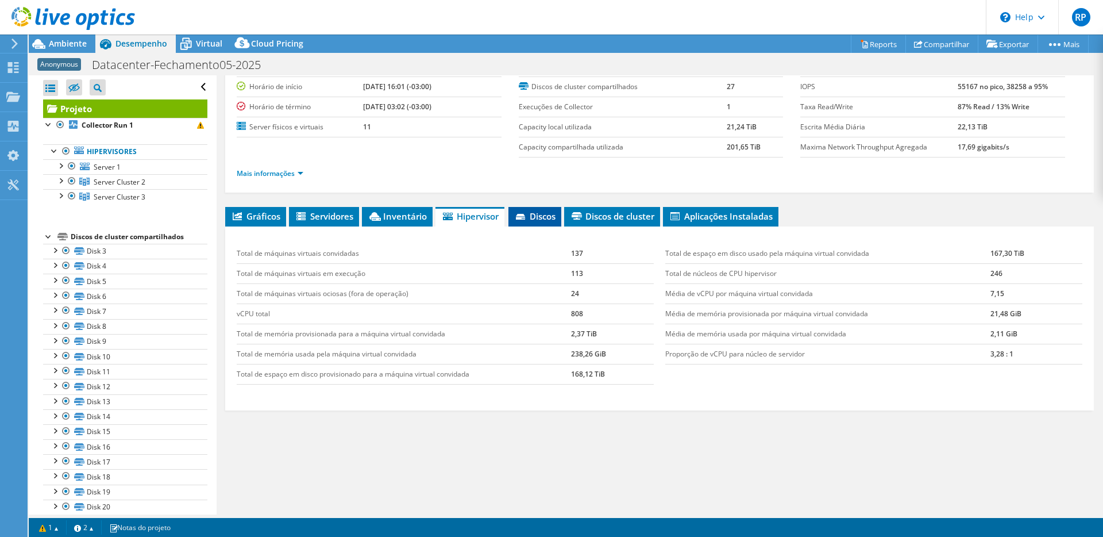
click at [545, 220] on span "Discos" at bounding box center [534, 215] width 41 height 11
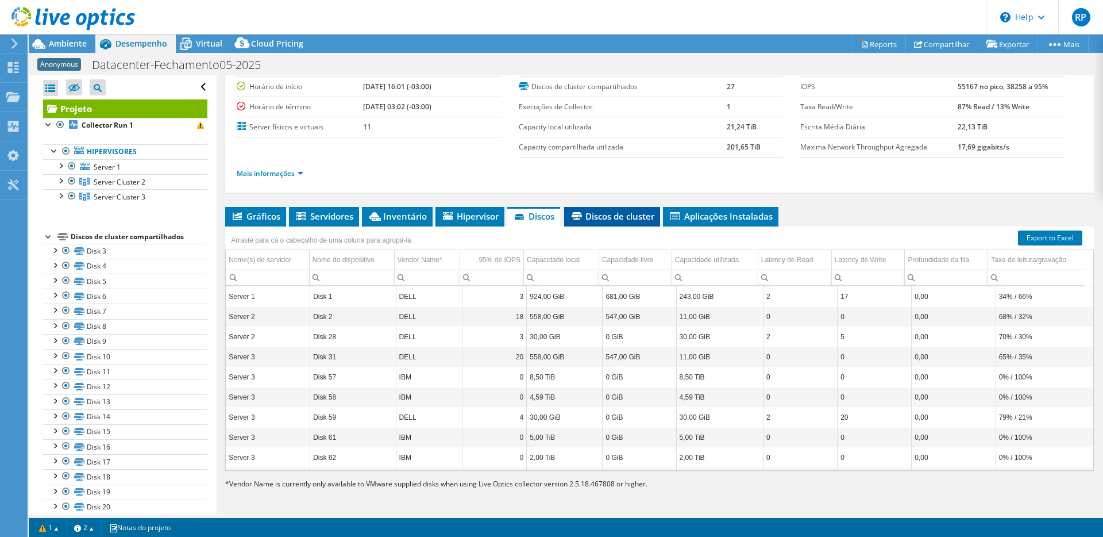
click at [584, 220] on span "Discos de cluster" at bounding box center [612, 215] width 84 height 11
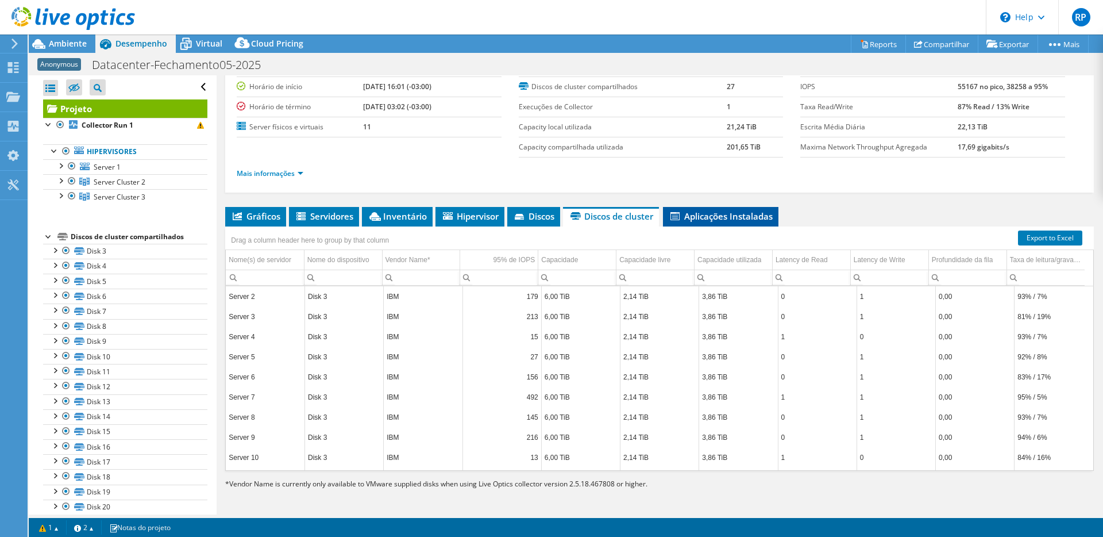
click at [702, 224] on li "Aplicações Instaladas" at bounding box center [720, 217] width 115 height 20
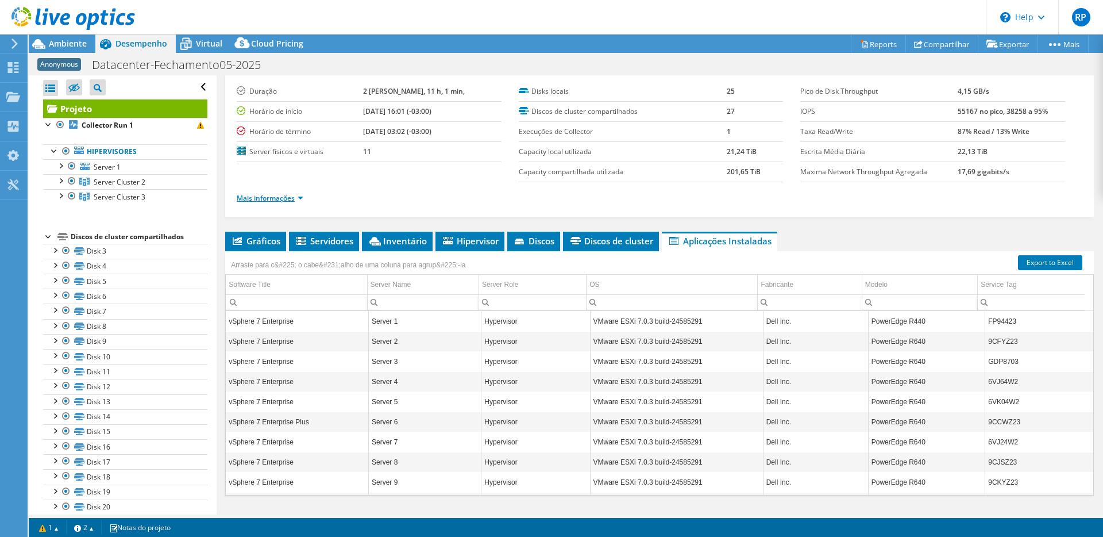
scroll to position [0, 0]
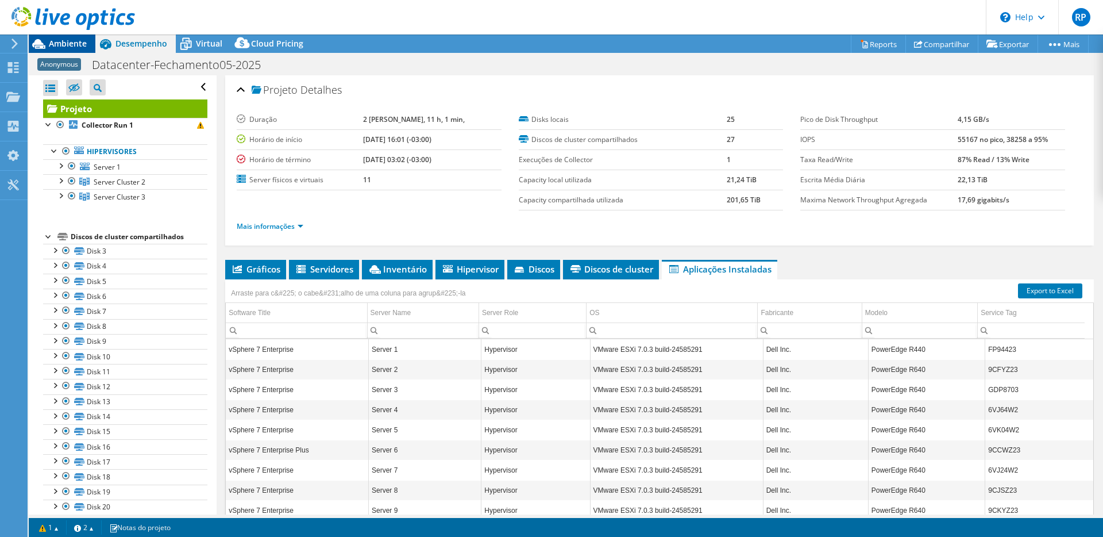
click at [52, 48] on span "Ambiente" at bounding box center [68, 43] width 38 height 11
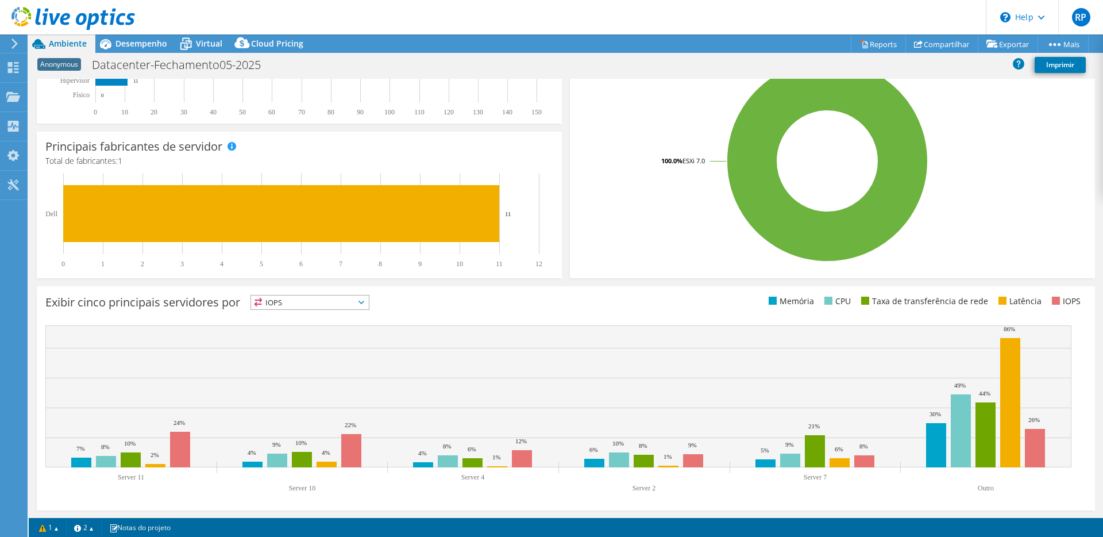
scroll to position [230, 0]
